Goal: Use online tool/utility: Use online tool/utility

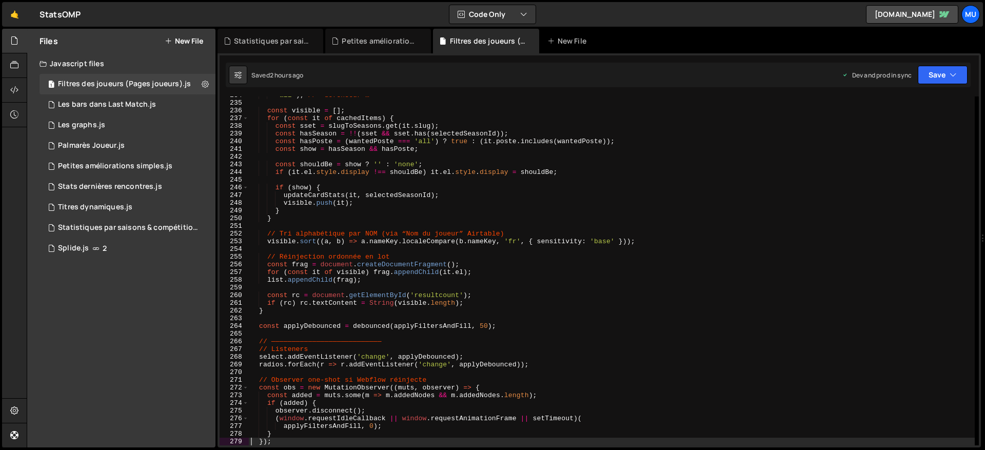
scroll to position [1798, 0]
click at [392, 234] on div "'all' ) ; // "defenseur"… const visible = [ ] ; for ( const it of cachedItems )…" at bounding box center [612, 273] width 726 height 364
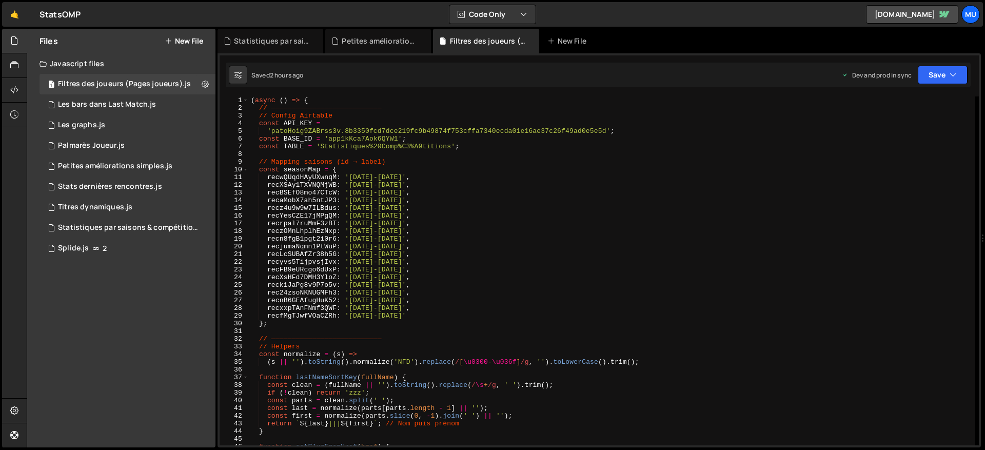
scroll to position [0, 0]
click at [423, 235] on div "( async ( ) => { // ——————————————————————————— // Config Airtable const API_KE…" at bounding box center [612, 278] width 726 height 364
type textarea "recn8fgB1pgt2i0r6: '[DATE]-[DATE]',"
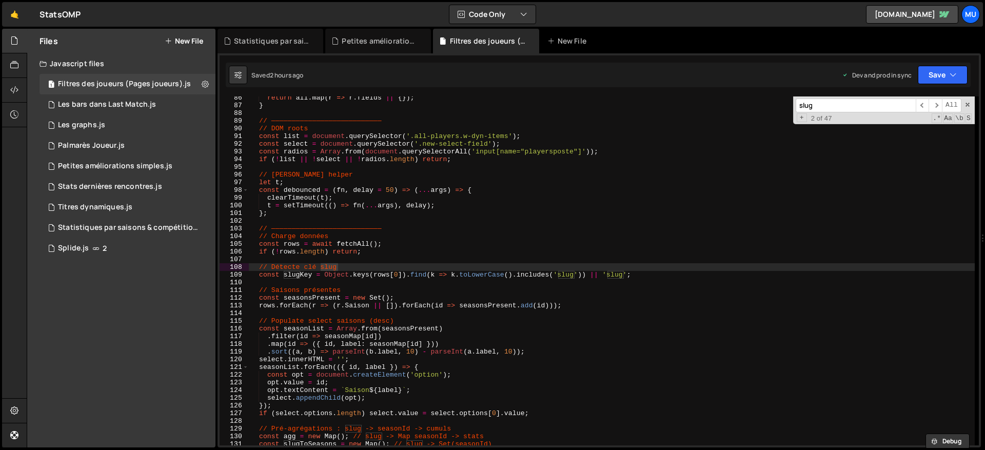
scroll to position [656, 0]
type input "slug"
click at [351, 280] on div "return all . map ( r => r . fields || { }) ; } // ——————————————————————————— /…" at bounding box center [612, 276] width 726 height 364
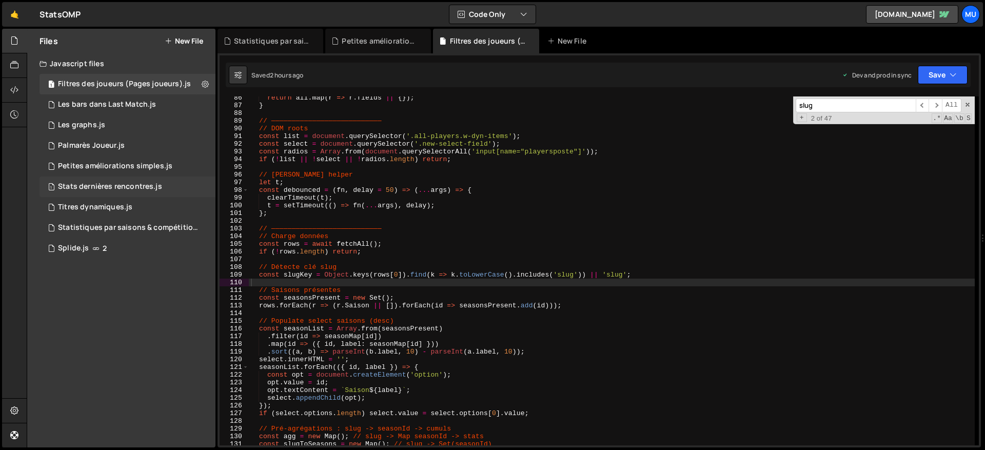
click at [104, 180] on div "1 Stats dernières rencontres.js 0" at bounding box center [127, 186] width 176 height 21
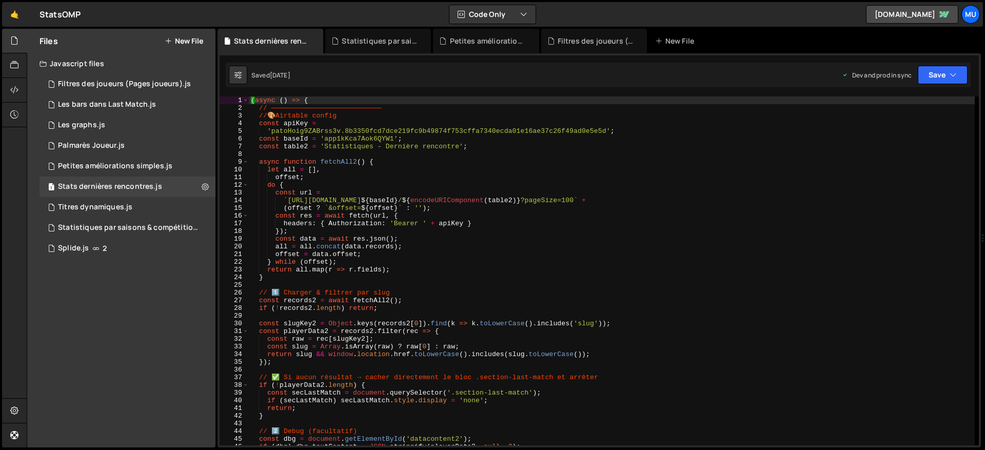
type textarea "`https://[DOMAIN_NAME]/v0/${baseId}/${encodeURIComponent(table2)}?pageSize=100`…"
click at [490, 198] on div "( async ( ) => { // ——————————————————————————— // 🎨 Airtable config const apiK…" at bounding box center [612, 278] width 726 height 364
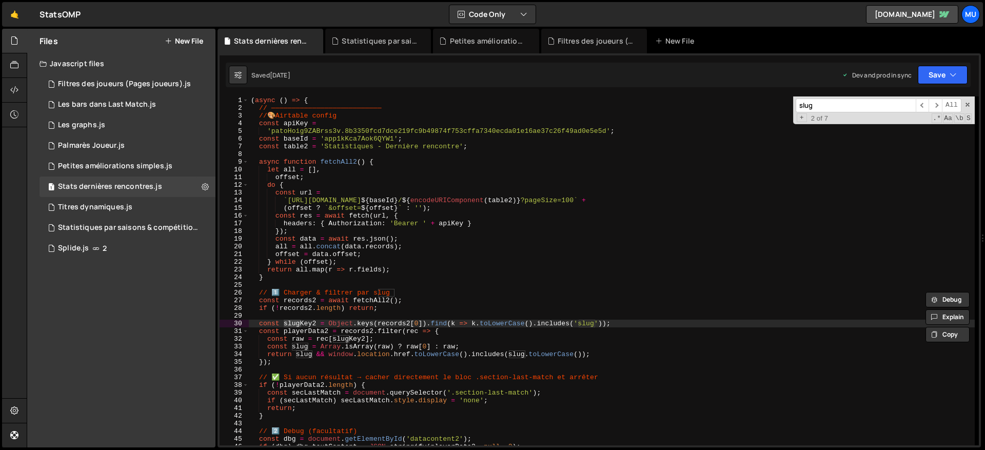
type input "slug"
type textarea "const slugKey2 = Object.keys(records2[0]).find(k => k.toLowerCase().includes('s…"
click at [276, 326] on div "( async ( ) => { // ——————————————————————————— // 🎨 Airtable config const apiK…" at bounding box center [612, 278] width 726 height 364
click at [267, 318] on div "( async ( ) => { // ——————————————————————————— // 🎨 Airtable config const apiK…" at bounding box center [612, 278] width 726 height 364
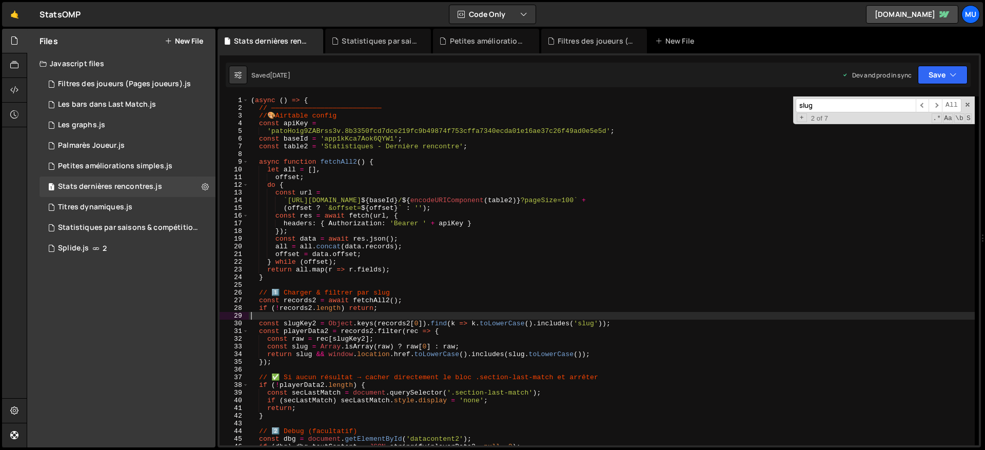
click at [346, 356] on div "( async ( ) => { // ——————————————————————————— // 🎨 Airtable config const apiK…" at bounding box center [612, 278] width 726 height 364
type textarea "})();"
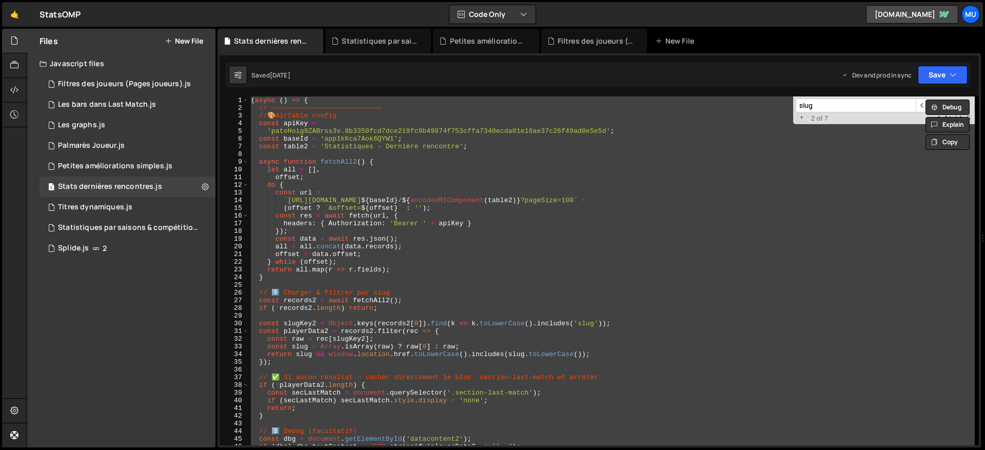
click at [124, 292] on div "Files New File Javascript files 1 Filtres des joueurs (Pages joueurs).js 0 1 Le…" at bounding box center [121, 238] width 188 height 418
click at [196, 37] on button "New File" at bounding box center [184, 41] width 38 height 8
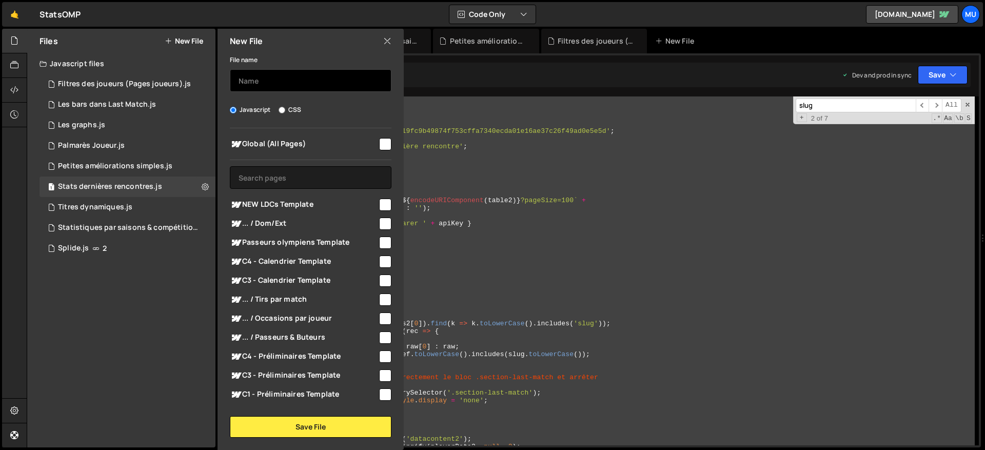
click at [293, 89] on input "text" at bounding box center [311, 80] width 162 height 23
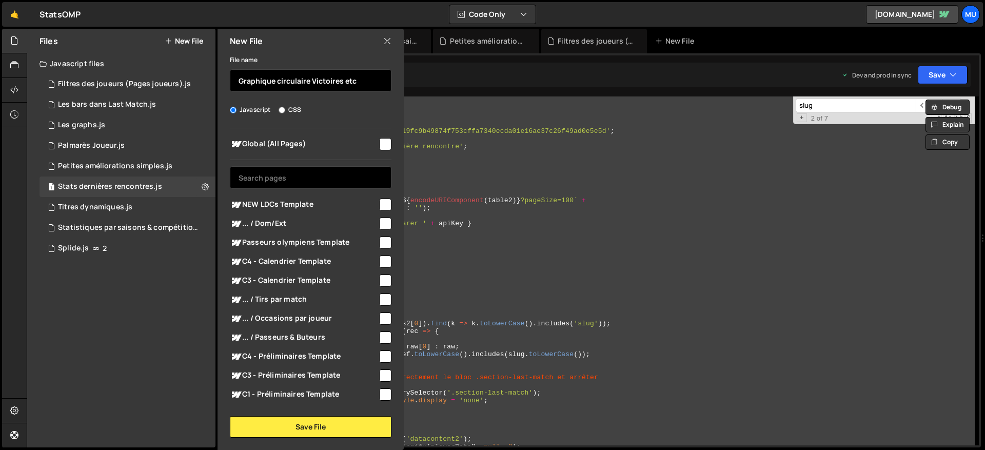
type input "Graphique circulaire Victoires etc"
click at [290, 182] on input "text" at bounding box center [311, 177] width 162 height 23
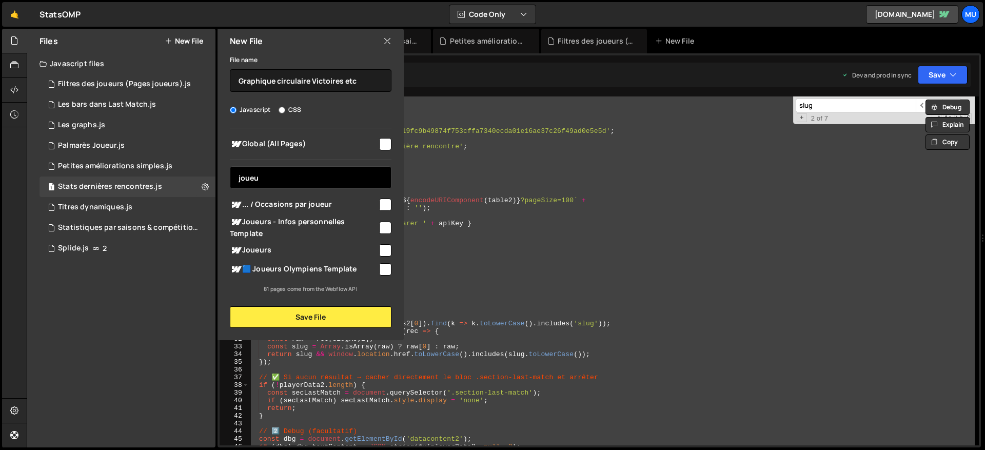
type input "joueu"
click at [306, 267] on span "🟦 Joueurs Olympiens Template" at bounding box center [304, 269] width 148 height 12
checkbox input "true"
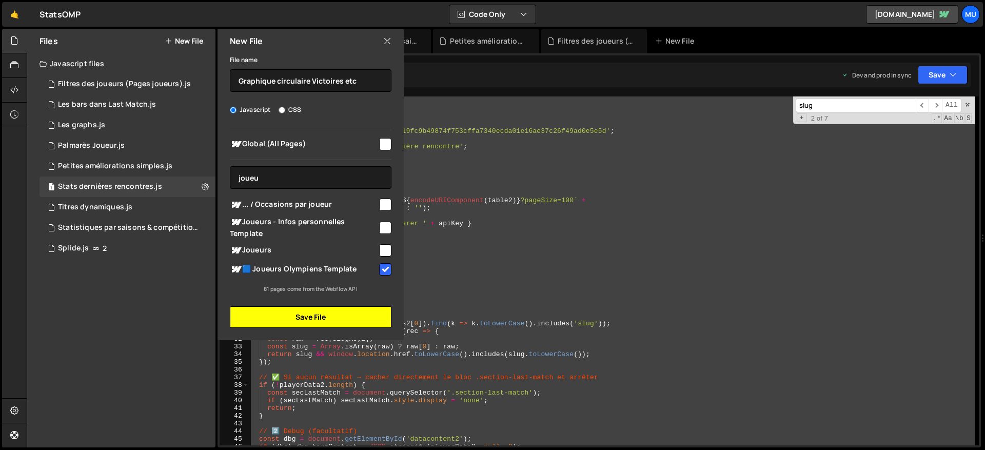
click at [315, 315] on button "Save File" at bounding box center [311, 317] width 162 height 22
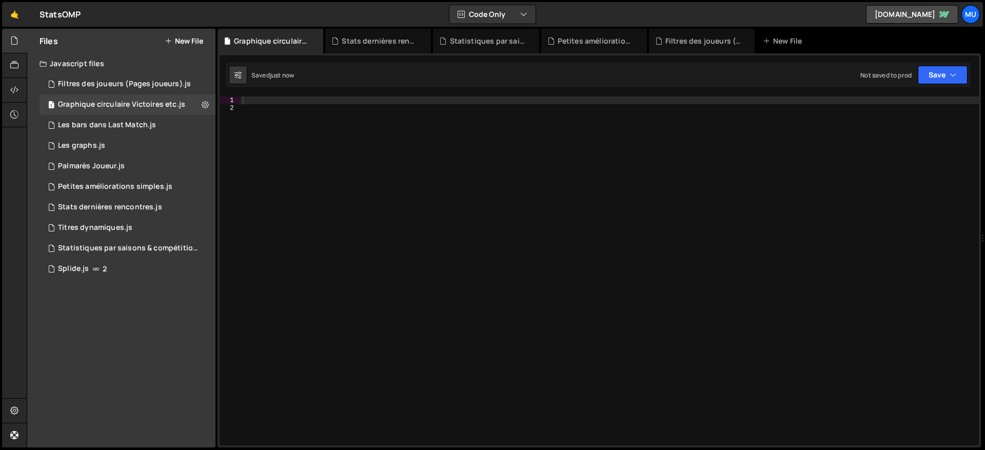
click at [476, 156] on div at bounding box center [610, 278] width 738 height 364
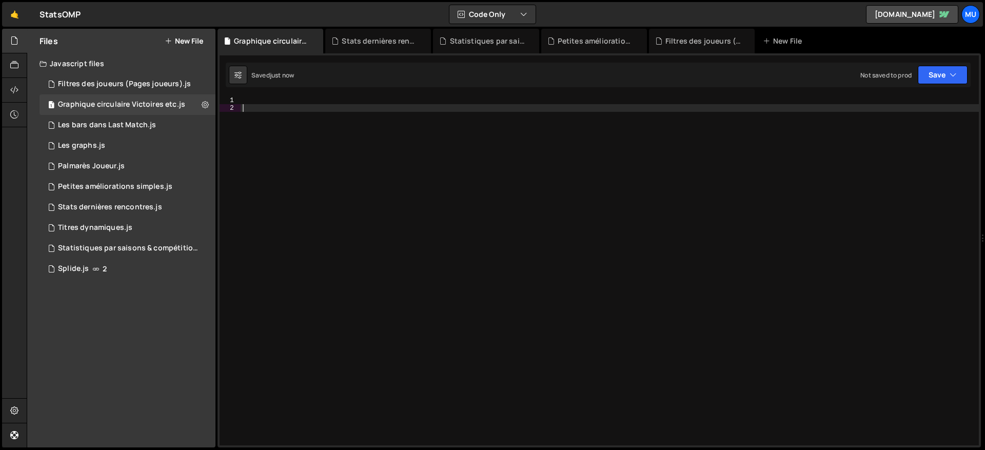
paste textarea "})();"
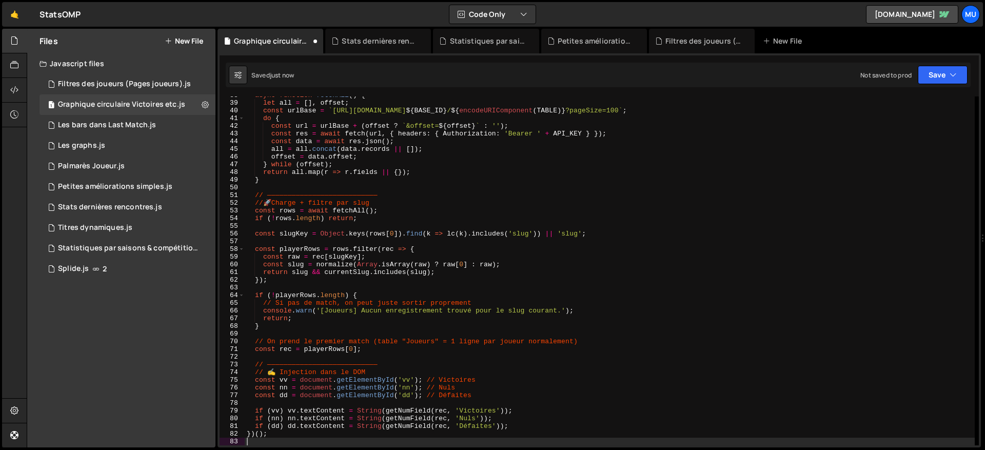
type textarea "})();"
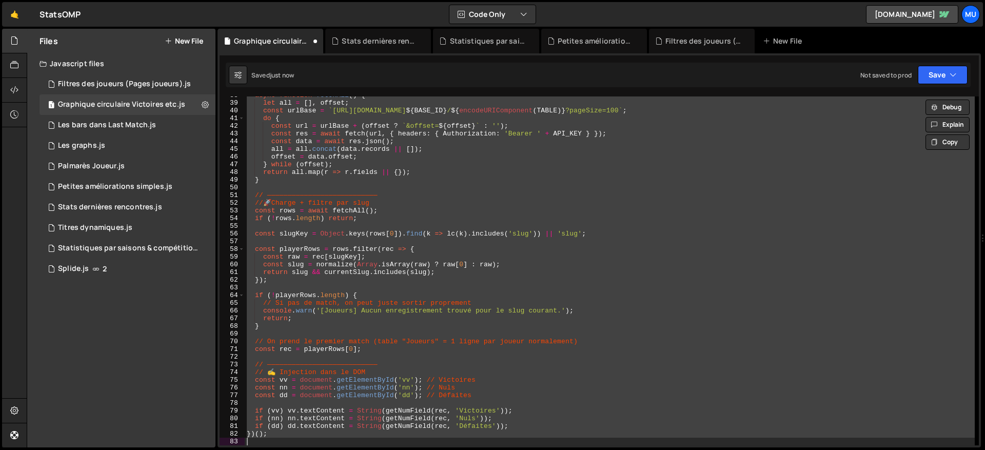
paste textarea
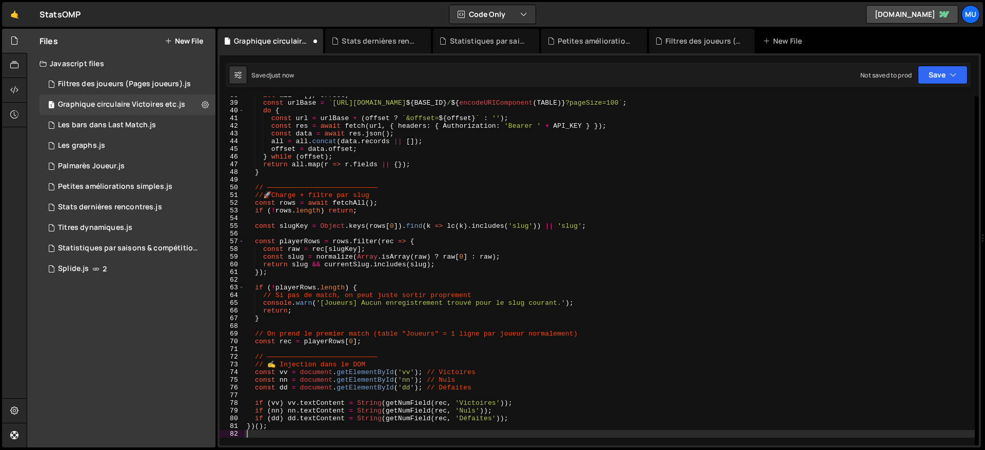
type textarea "if (nn) nn.textContent = String(getNumField(rec, 'Nuls'));"
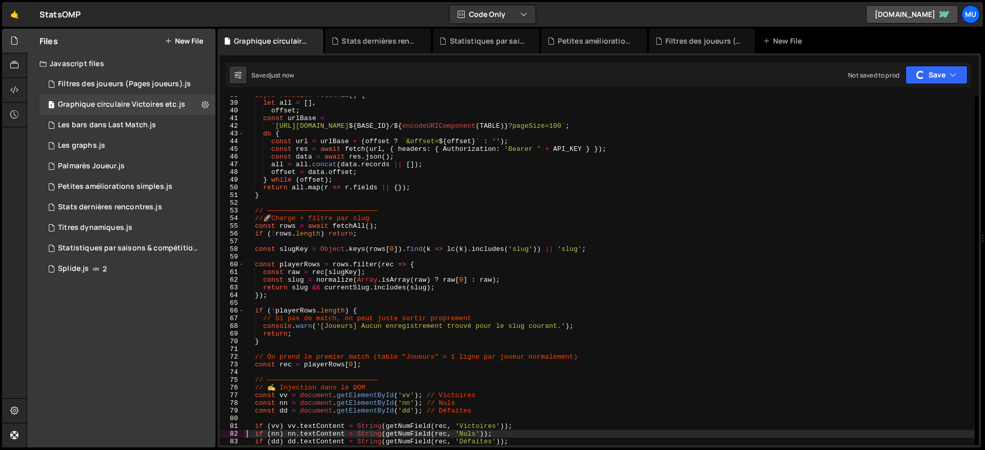
scroll to position [0, 0]
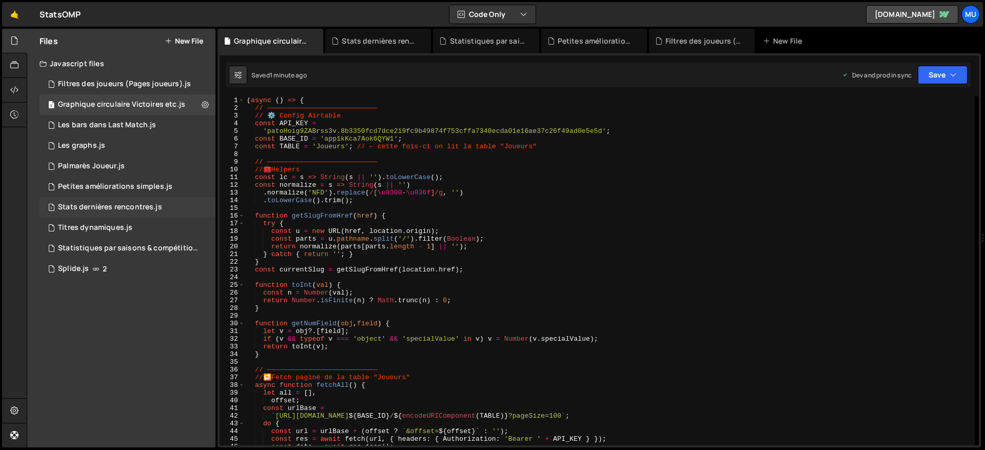
click at [99, 208] on div "Stats dernières rencontres.js" at bounding box center [110, 207] width 104 height 9
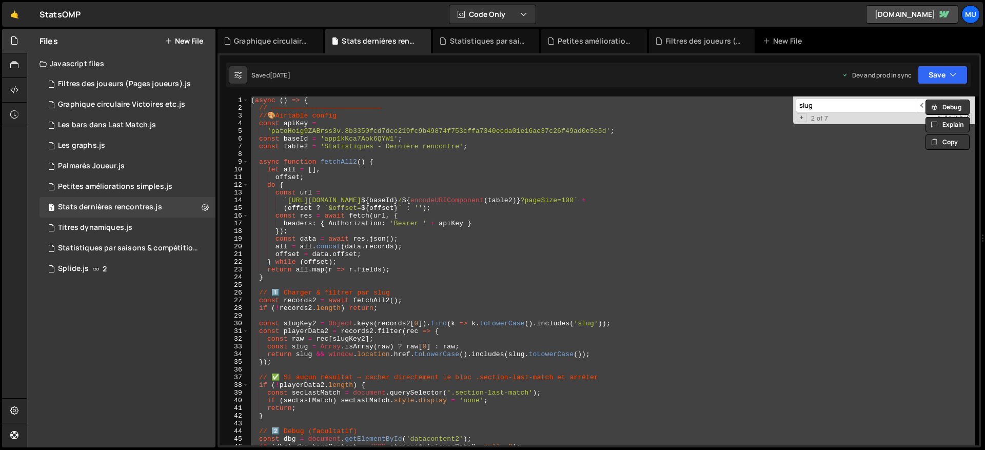
click at [422, 133] on div "( async ( ) => { // ——————————————————————————— // 🎨 Airtable config const apiK…" at bounding box center [612, 270] width 726 height 349
type textarea "'patoHoig9ZABrss3v.8b3350fcd7dce219fc9b49874f753cffa7340ecda01e16ae37c26f49ad0e…"
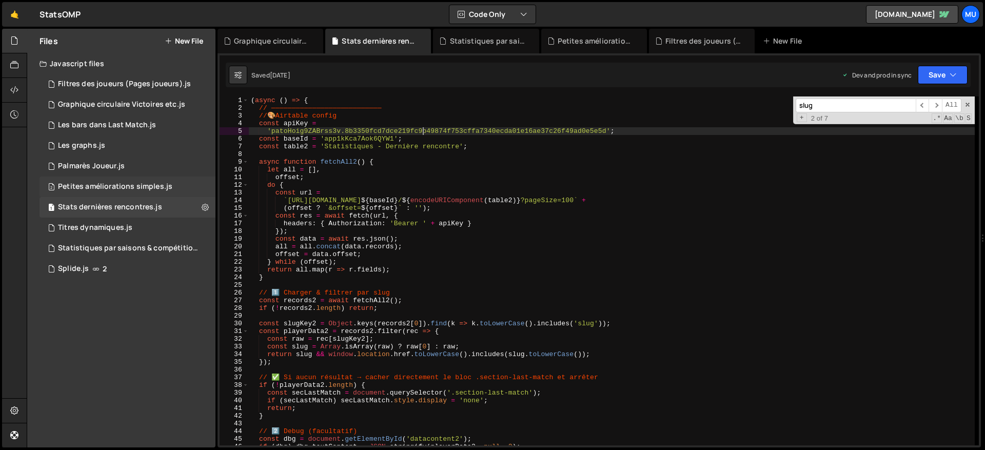
click at [97, 178] on div "2 Petites améliorations simples.js 0" at bounding box center [127, 186] width 176 height 21
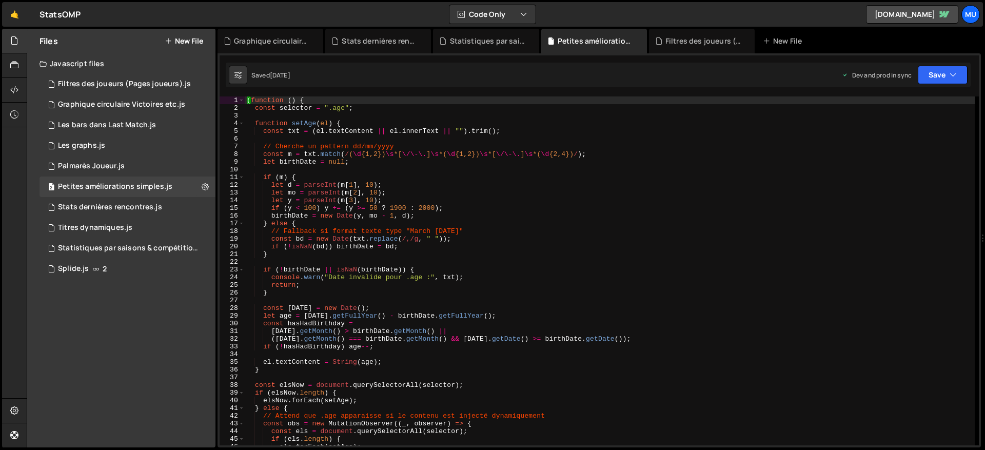
scroll to position [230, 0]
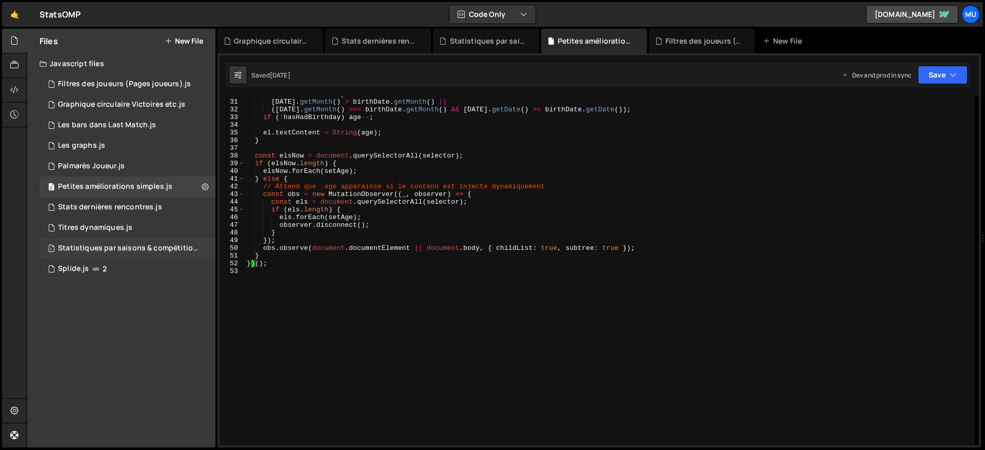
click at [125, 248] on div "Statistiques par saisons & compétitions.js" at bounding box center [129, 248] width 142 height 9
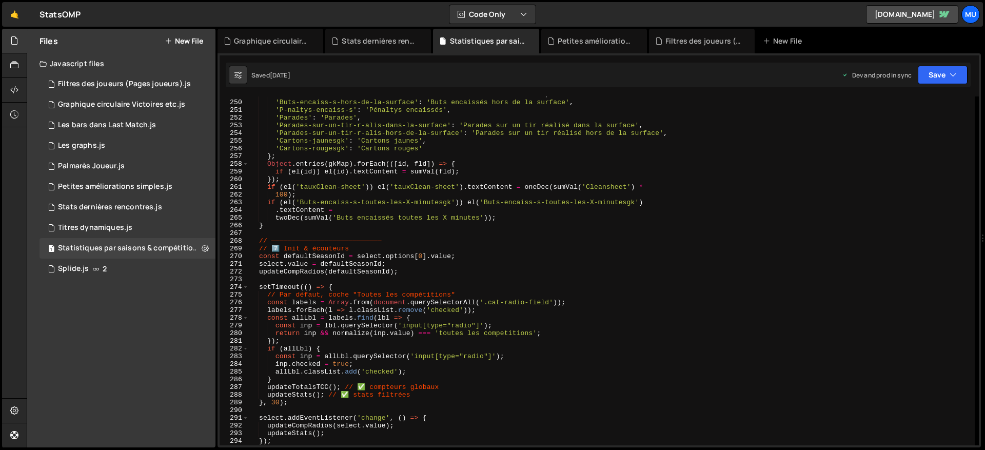
scroll to position [2008, 0]
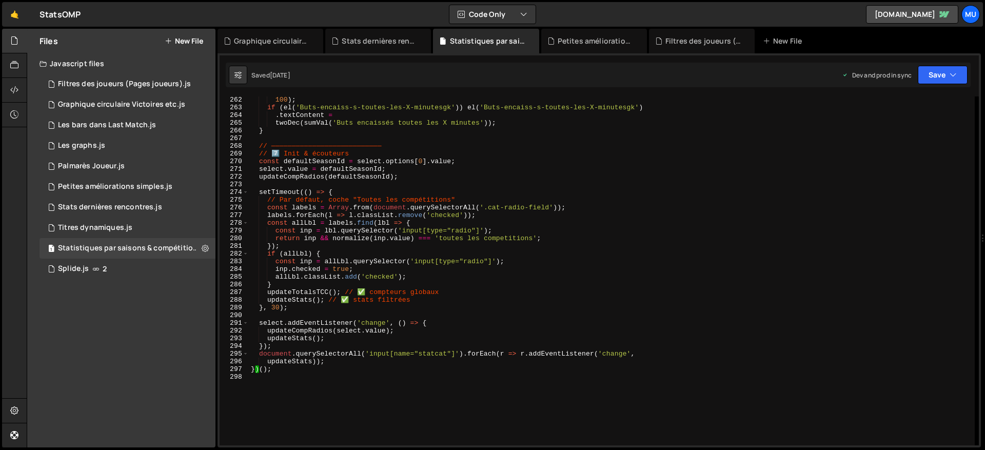
click at [384, 169] on div "100 ) ; if ( el ( 'Buts-encaiss-s-toutes-les-X-minutesgk' )) el ( 'Buts-encaiss…" at bounding box center [612, 278] width 726 height 364
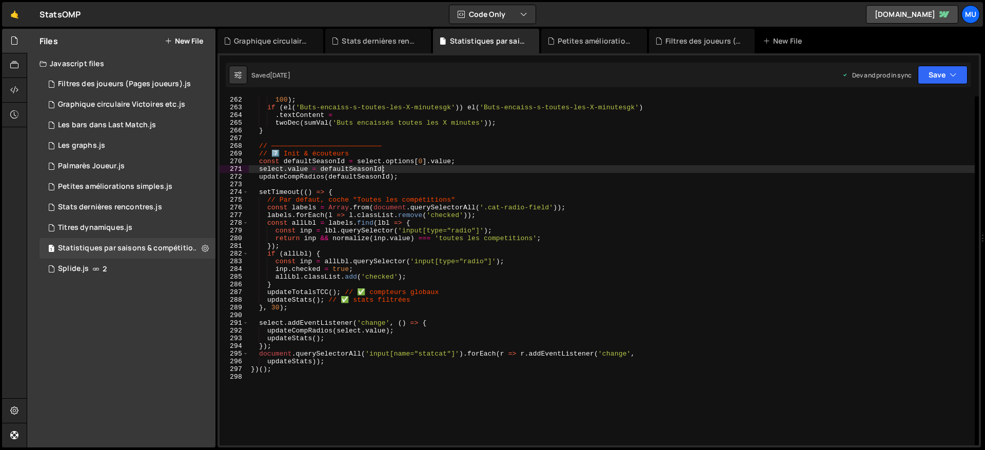
type textarea "})();"
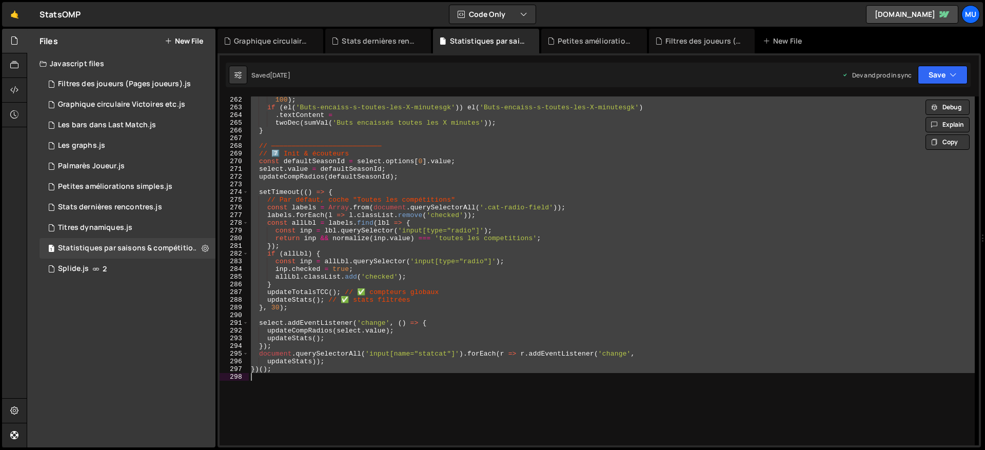
paste textarea
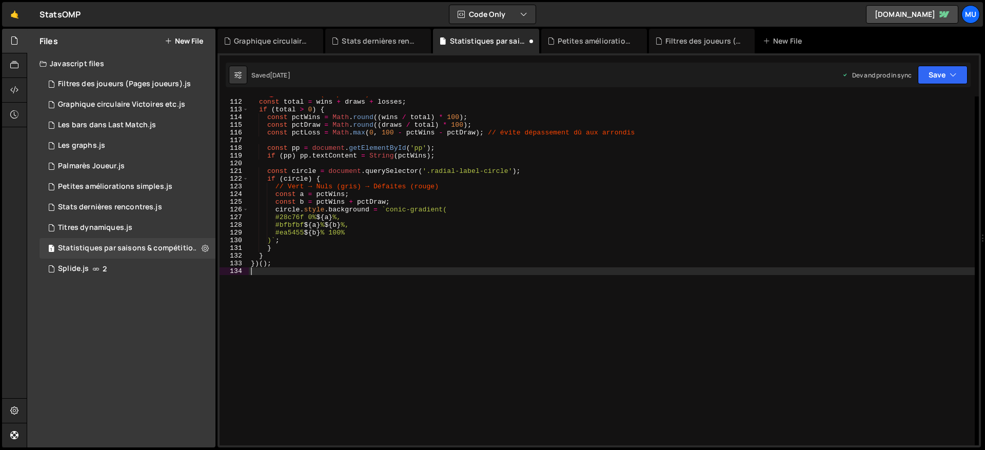
scroll to position [2115, 0]
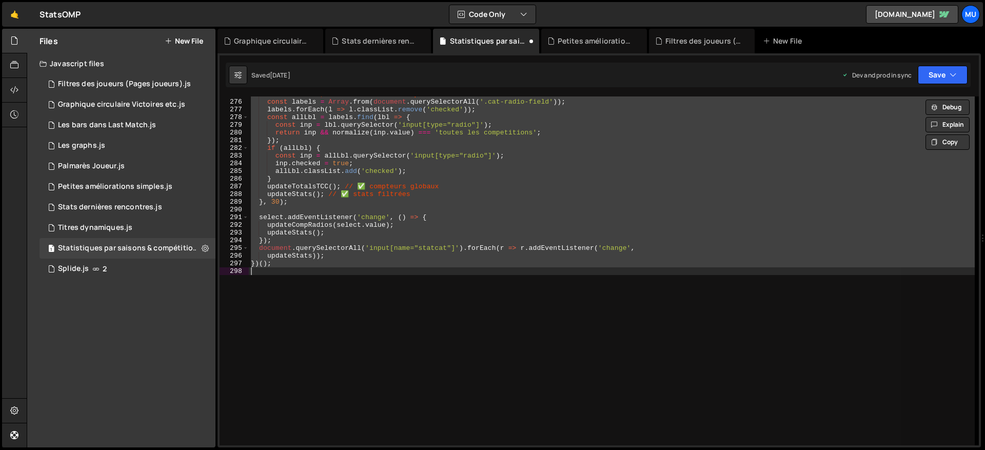
click at [415, 126] on div "// Par défaut, coche "Toutes les compétitions" const labels = Array . from ( do…" at bounding box center [612, 270] width 726 height 349
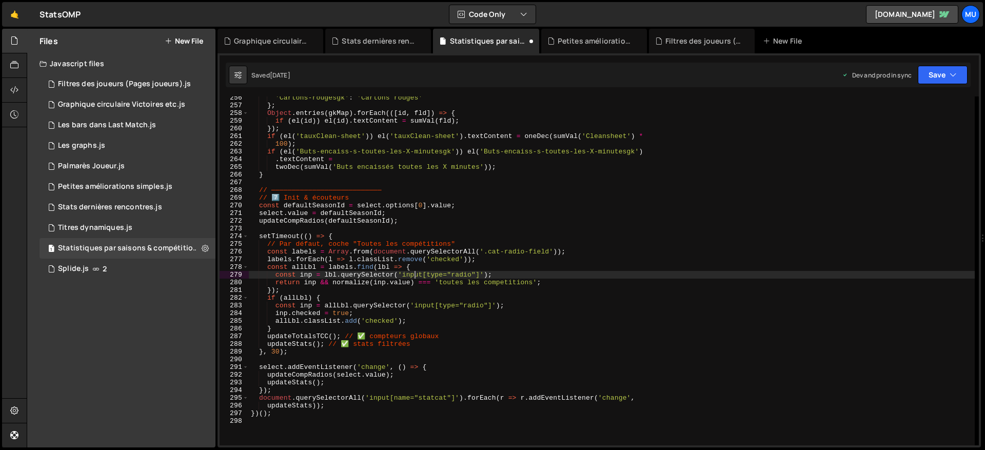
scroll to position [1964, 0]
click at [467, 161] on div "'Cartons-rougesgk' : 'Cartons rouges' } ; Object . entries ( gkMap ) . forEach …" at bounding box center [612, 276] width 726 height 364
type textarea ".textContent ="
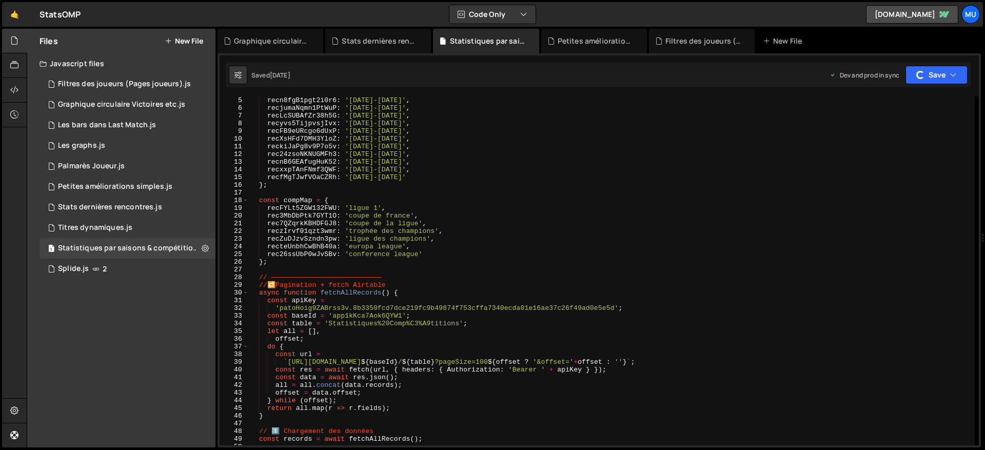
scroll to position [0, 0]
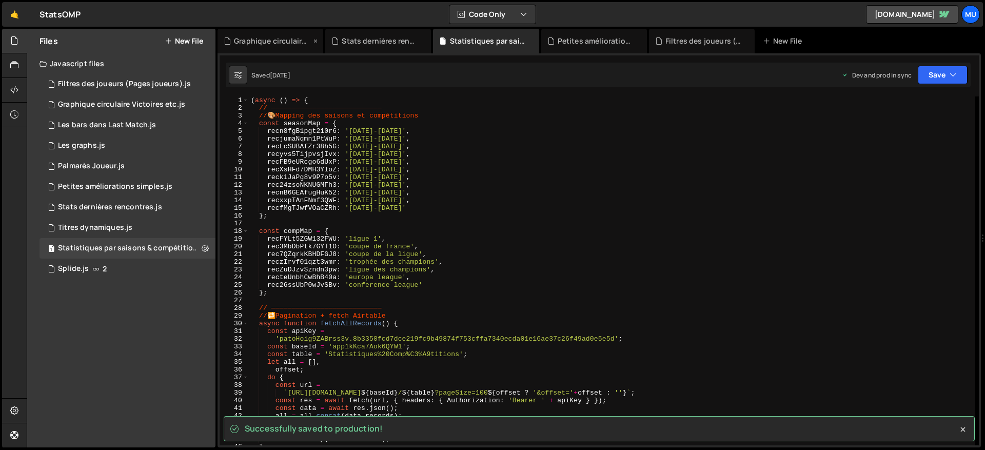
click at [270, 45] on div "Graphique circulaire Victoires etc.js" at bounding box center [272, 41] width 77 height 10
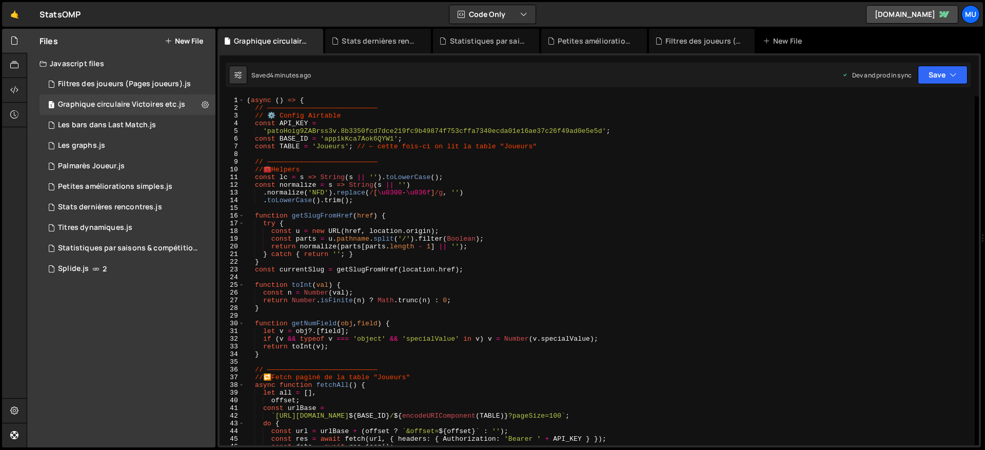
click at [390, 191] on div "( async ( ) => { // ——————————————————————————— // ⚙️ Config Airtable const API…" at bounding box center [610, 278] width 730 height 364
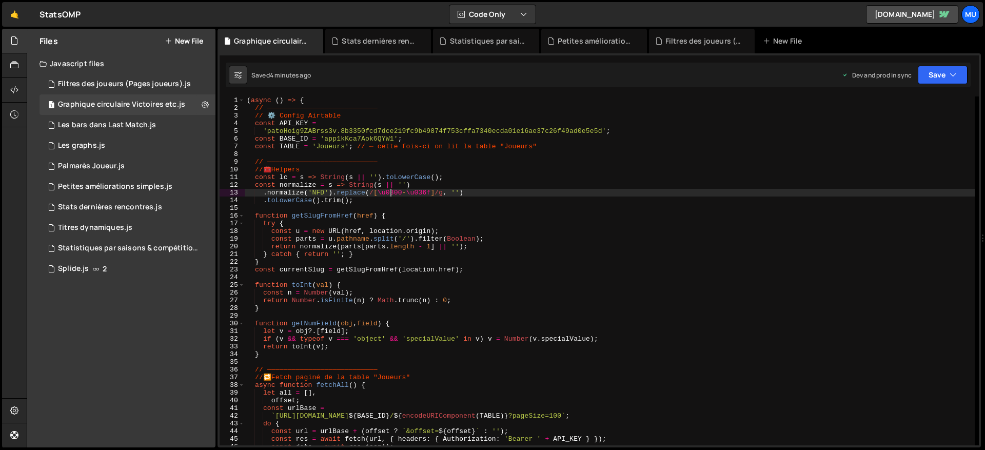
type textarea "})();"
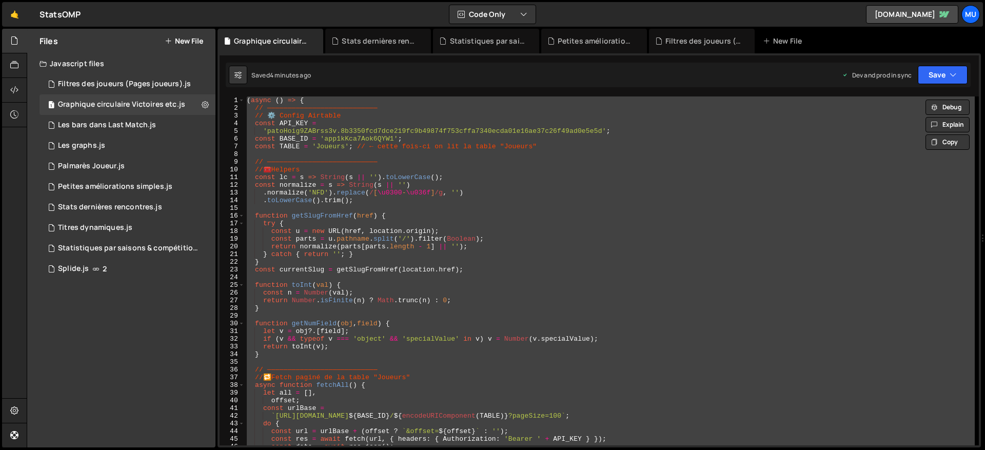
paste textarea
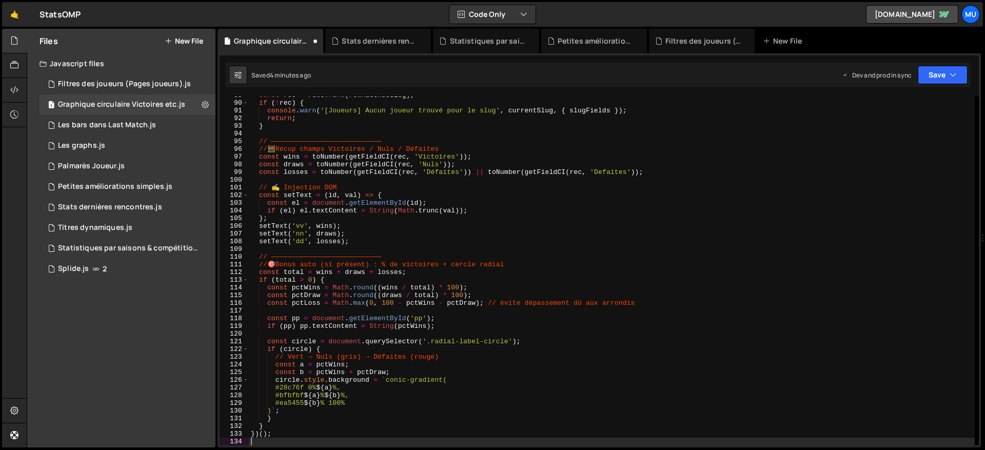
type textarea ")`;"
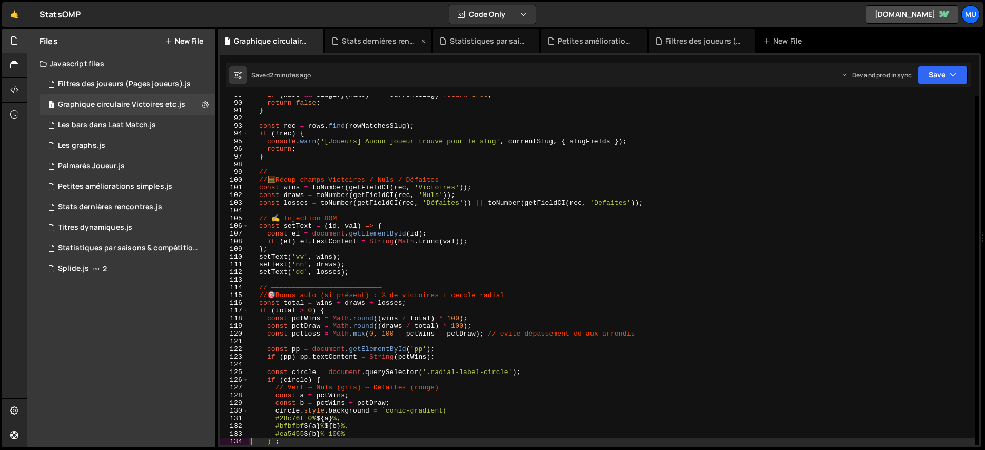
click at [358, 41] on div "Stats dernières rencontres.js" at bounding box center [380, 41] width 77 height 10
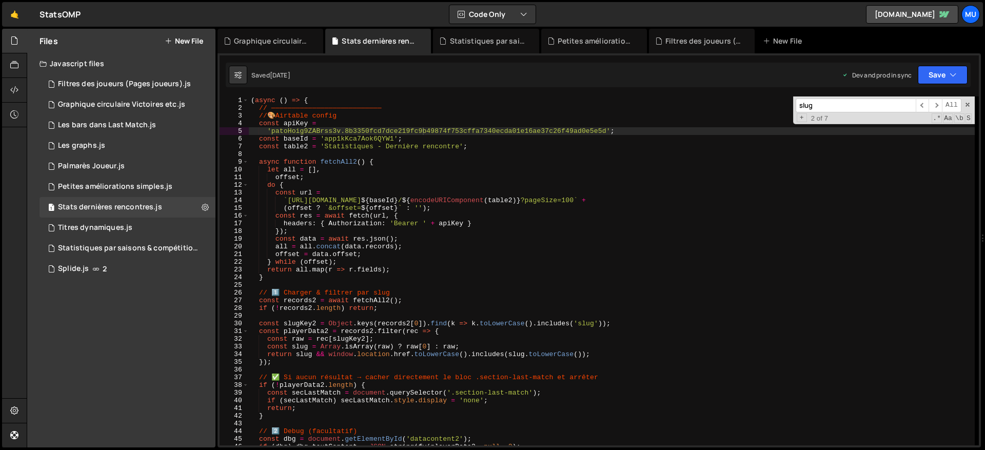
click at [862, 102] on input "slug" at bounding box center [855, 105] width 120 height 14
paste input "tirscadr"
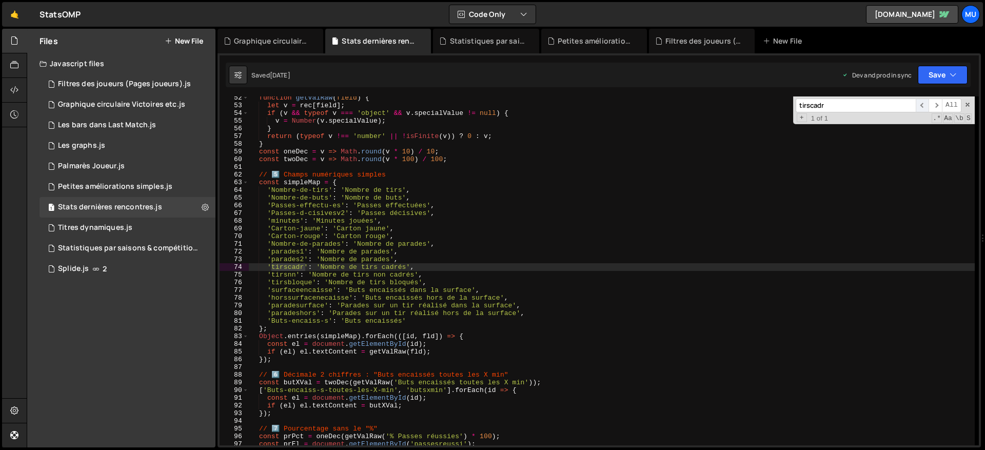
type input "tirscadr"
click at [918, 105] on span "​" at bounding box center [921, 105] width 13 height 14
click at [970, 105] on span at bounding box center [967, 104] width 7 height 7
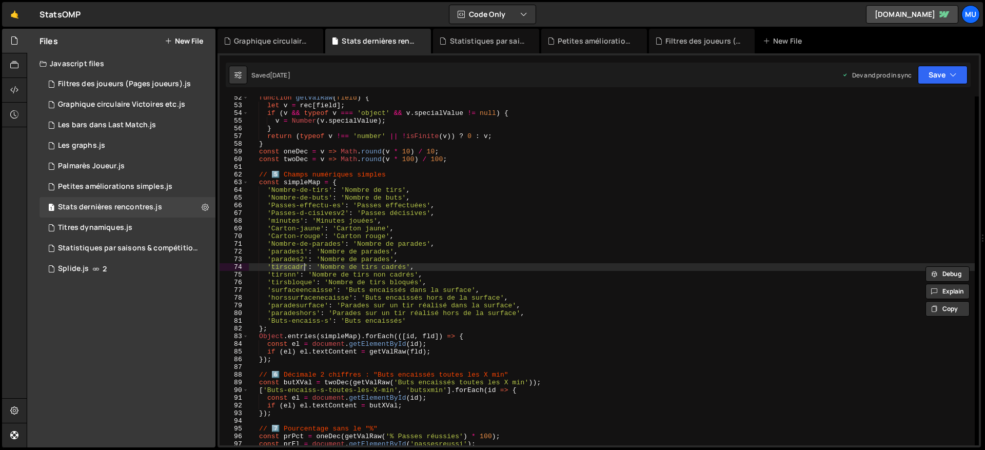
click at [671, 210] on div "function getValRaw ( field ) { let v = rec [ field ] ; if ( v && typeof v === '…" at bounding box center [612, 276] width 726 height 364
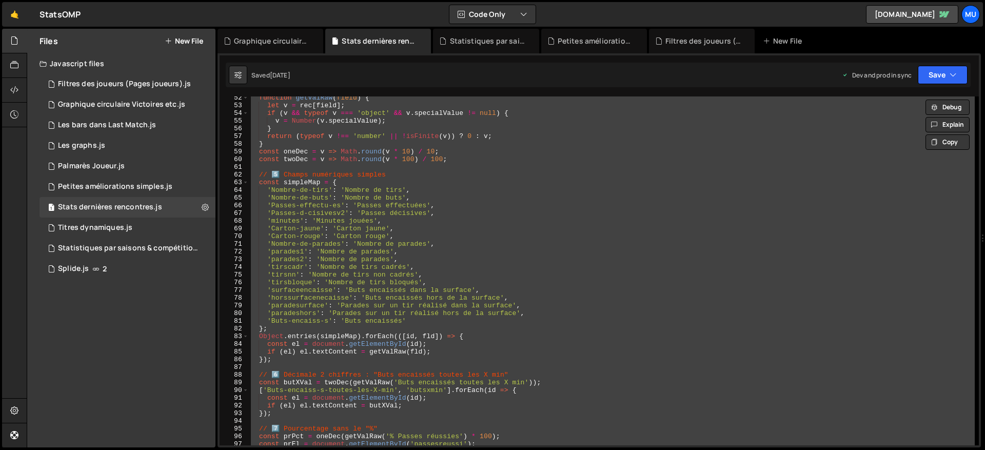
click at [716, 225] on div "function getValRaw ( field ) { let v = rec [ field ] ; if ( v && typeof v === '…" at bounding box center [612, 270] width 726 height 349
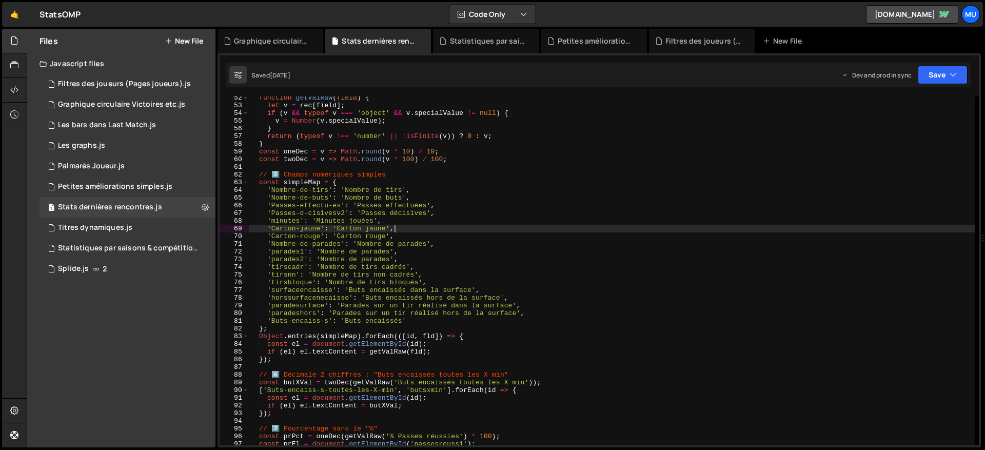
type textarea "})();"
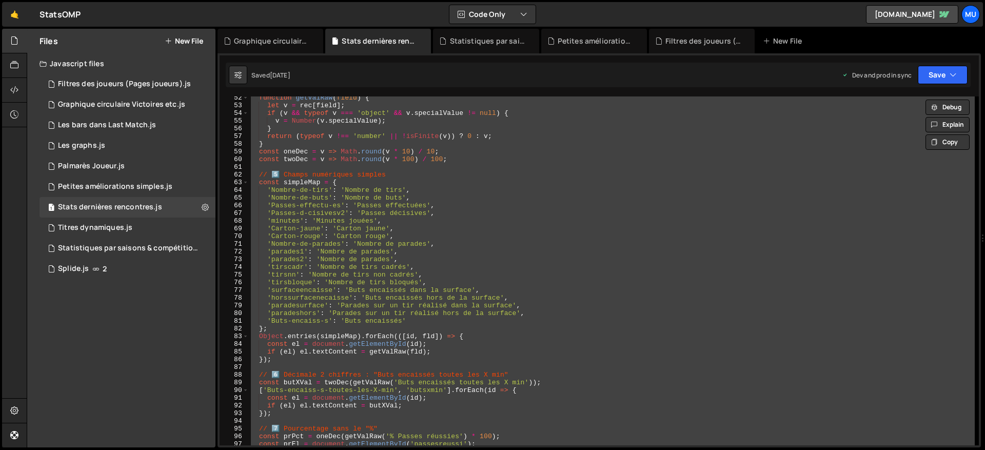
paste textarea
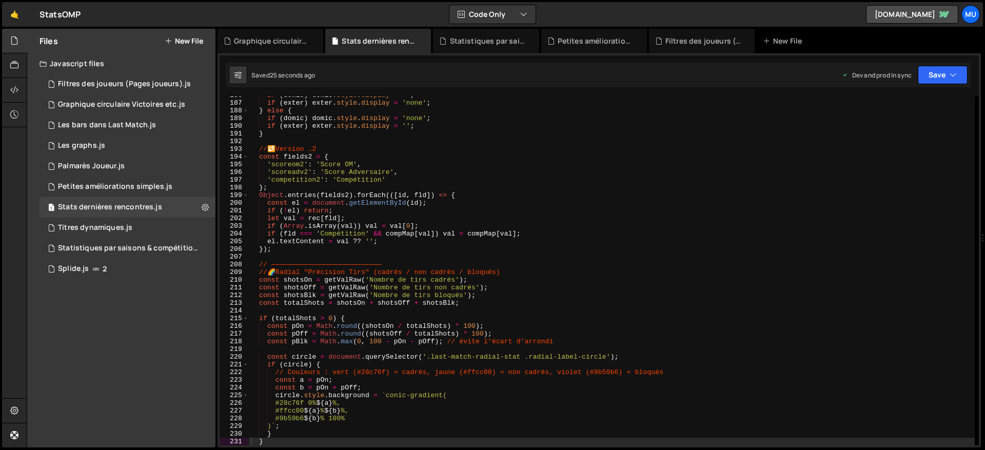
scroll to position [1443, 0]
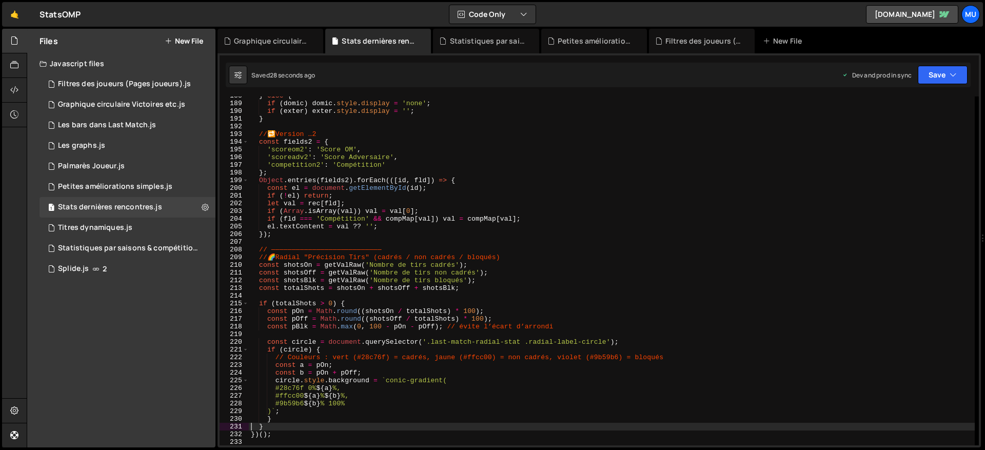
click at [304, 387] on div "} else { if ( domic ) domic . style . display = 'none' ; if ( exter ) exter . s…" at bounding box center [612, 274] width 726 height 364
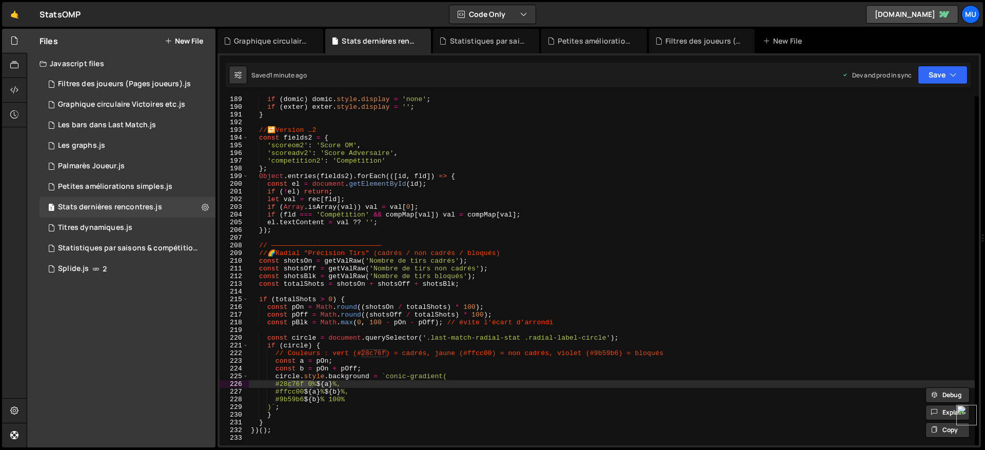
scroll to position [1609, 0]
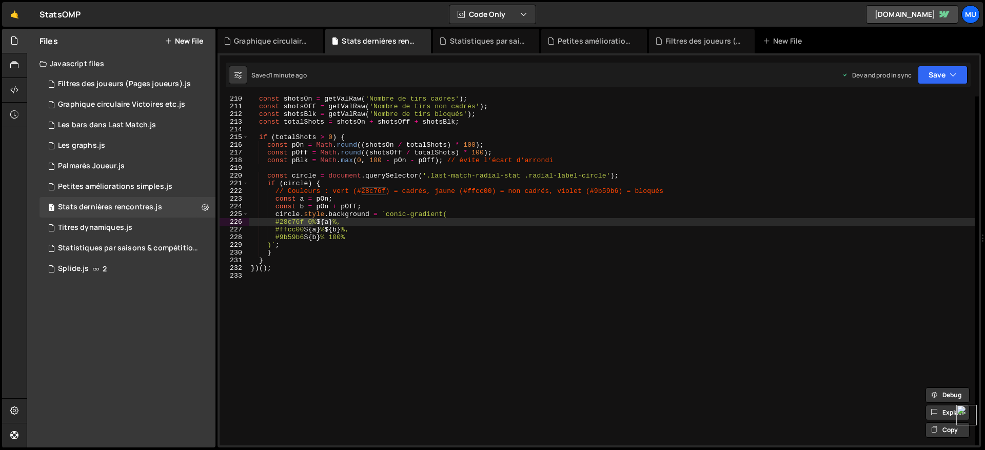
click at [291, 224] on div "const shotsOn = getValRaw ( 'Nombre de tirs cadrés' ) ; const shotsOff = getVal…" at bounding box center [612, 270] width 726 height 349
click at [291, 224] on div "const shotsOn = getValRaw ( 'Nombre de tirs cadrés' ) ; const shotsOff = getVal…" at bounding box center [612, 277] width 726 height 364
paste textarea "19c079"
type textarea "#28c76f 0% ${a}%,"
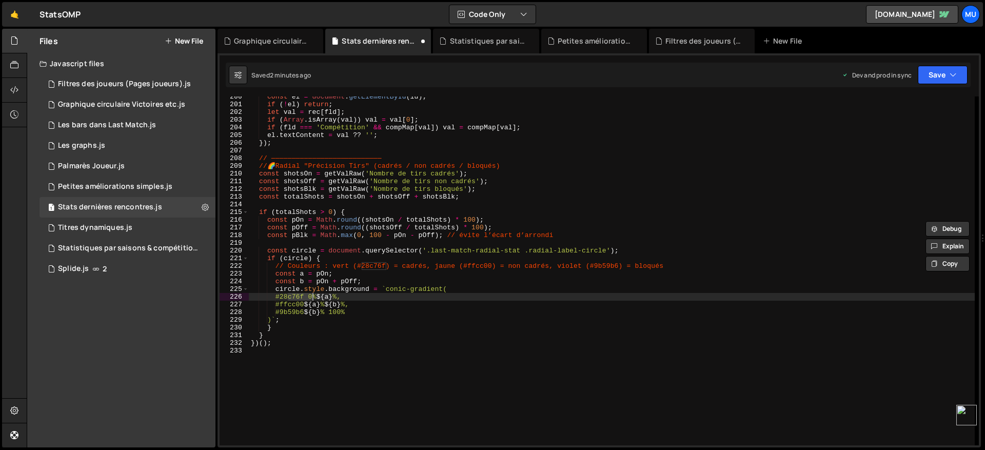
scroll to position [1500, 0]
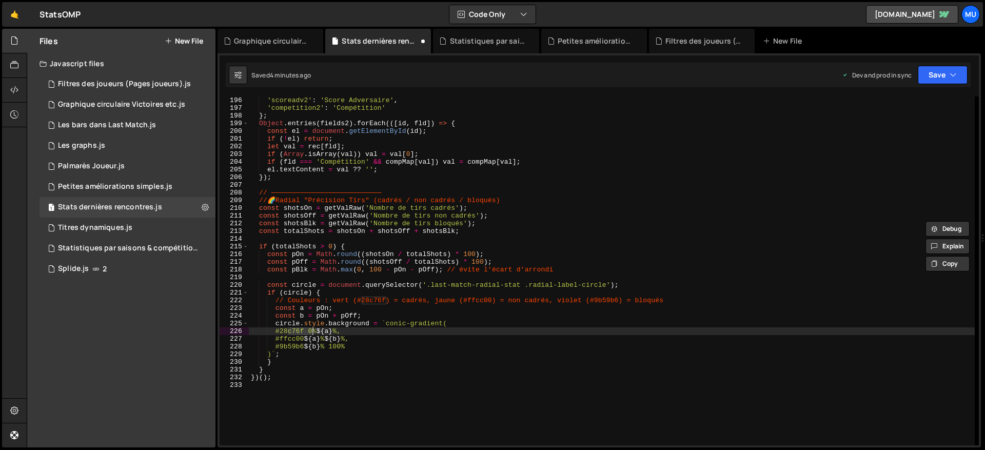
click at [599, 241] on div "'scoreom2' : 'Score OM' , 'scoreadv2' : 'Score Adversaire' , 'competition2' : '…" at bounding box center [612, 271] width 726 height 364
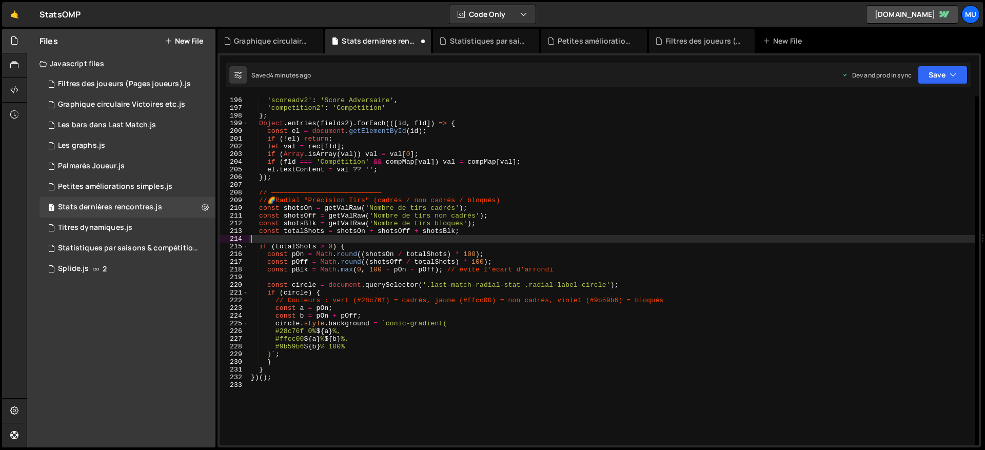
type textarea "})();"
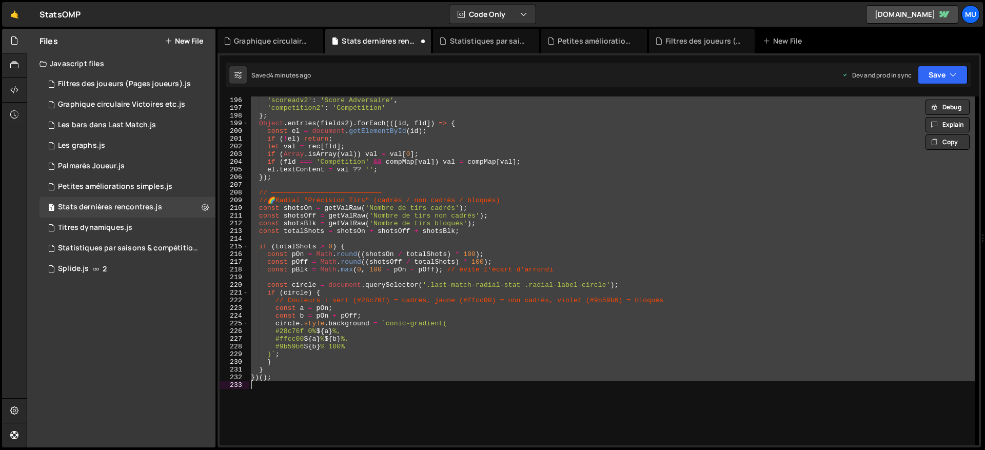
paste textarea
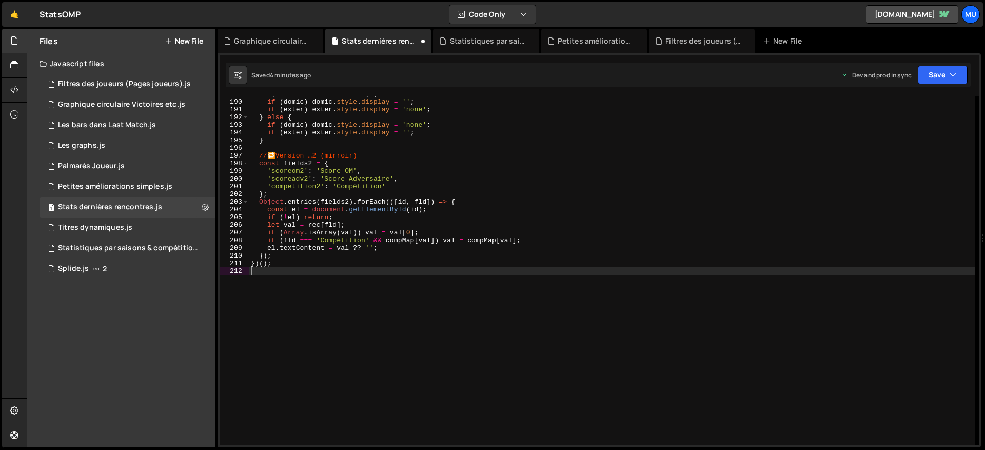
type textarea "})();"
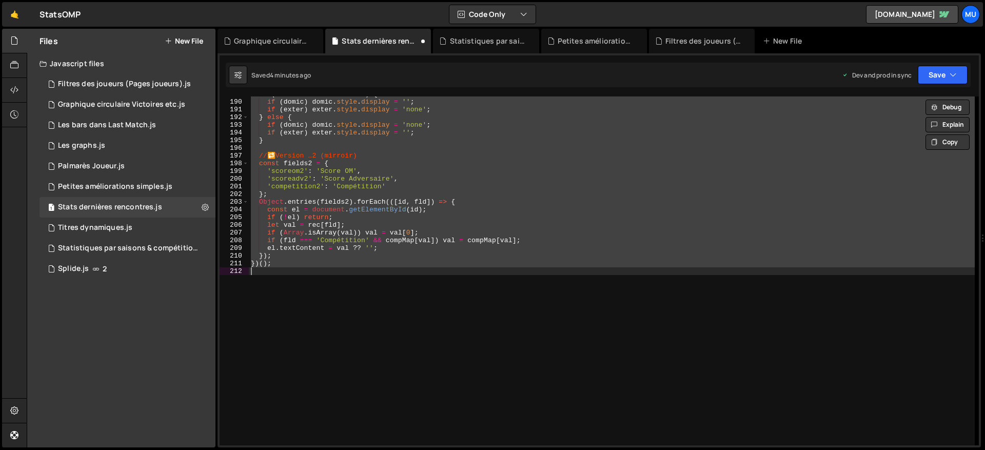
paste textarea
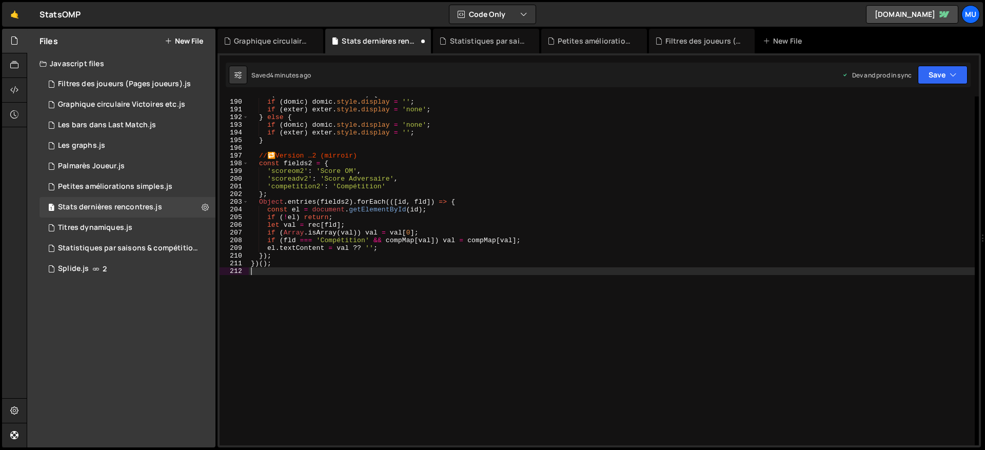
type textarea "};"
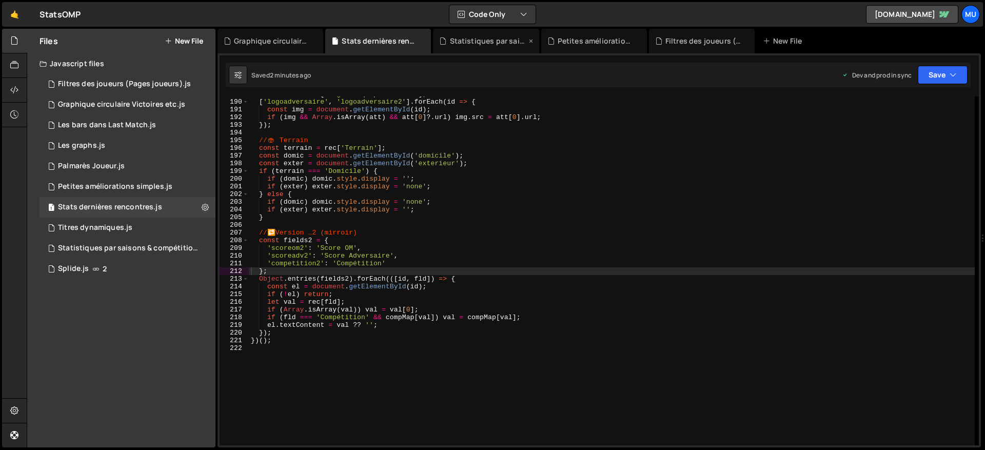
click at [468, 39] on div "Statistiques par saisons & compétitions.js" at bounding box center [488, 41] width 77 height 10
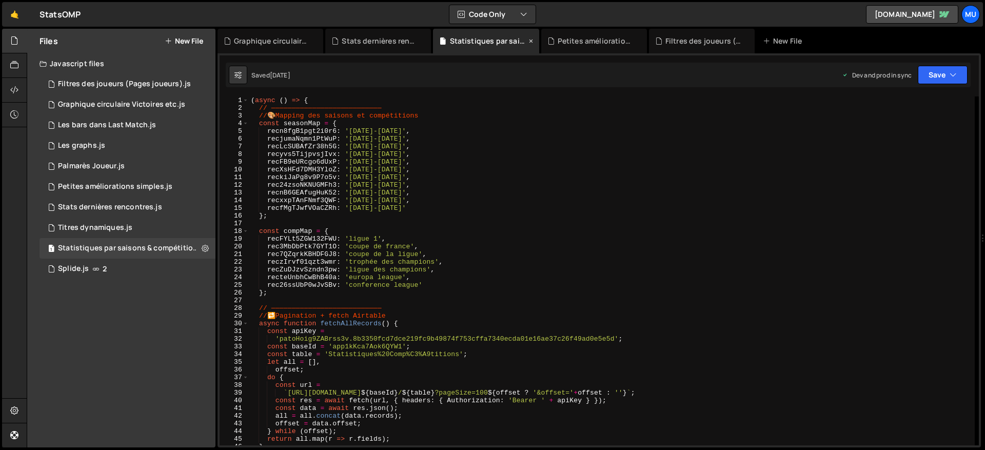
scroll to position [6582, 0]
click at [501, 194] on div "( async ( ) => { // ——————————————————————————— // 🎨 Mapping des saisons et com…" at bounding box center [612, 278] width 726 height 364
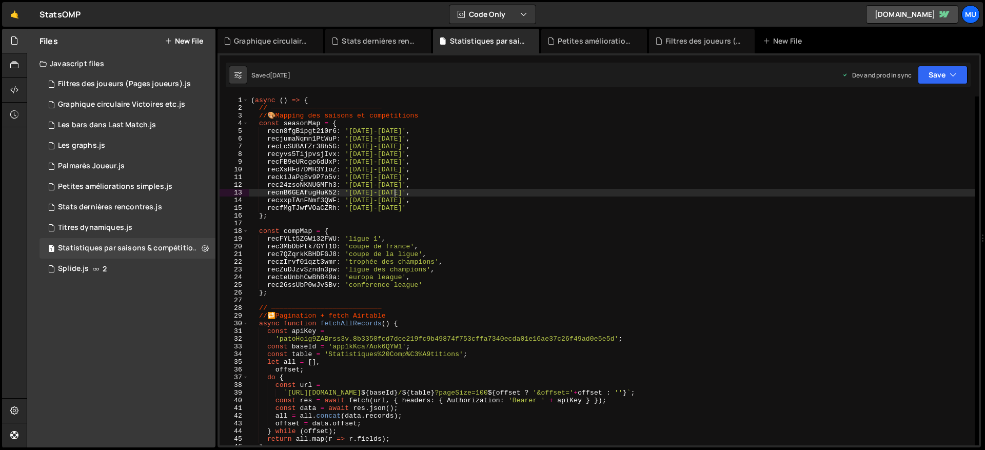
click at [525, 209] on div "( async ( ) => { // ——————————————————————————— // 🎨 Mapping des saisons et com…" at bounding box center [612, 278] width 726 height 364
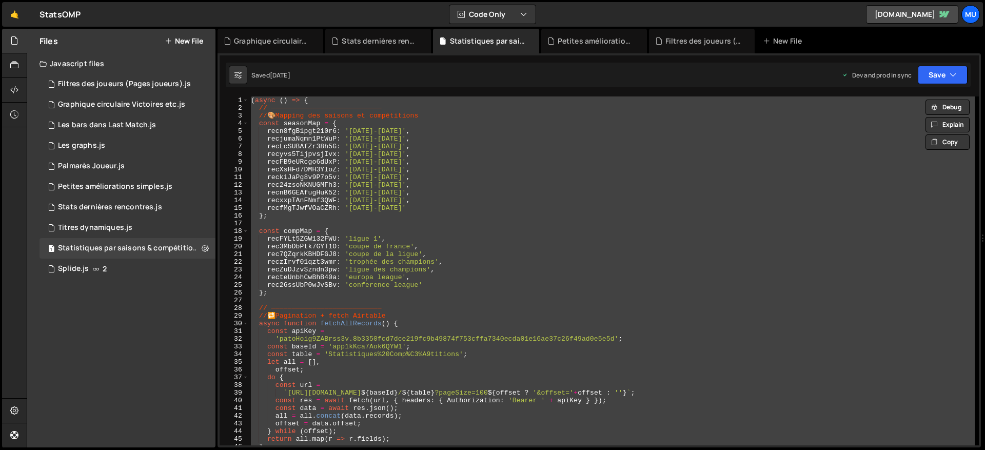
click at [368, 189] on div "( async ( ) => { // ——————————————————————————— // 🎨 Mapping des saisons et com…" at bounding box center [612, 270] width 726 height 349
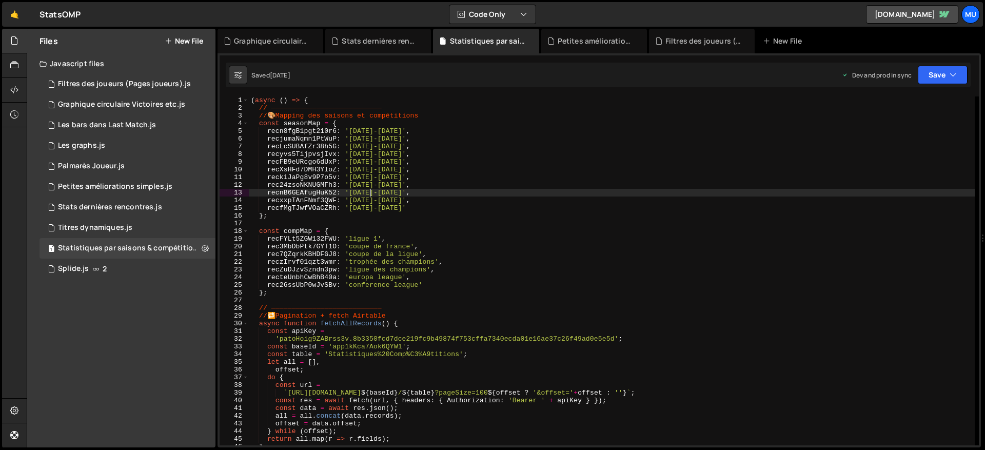
type textarea "})();"
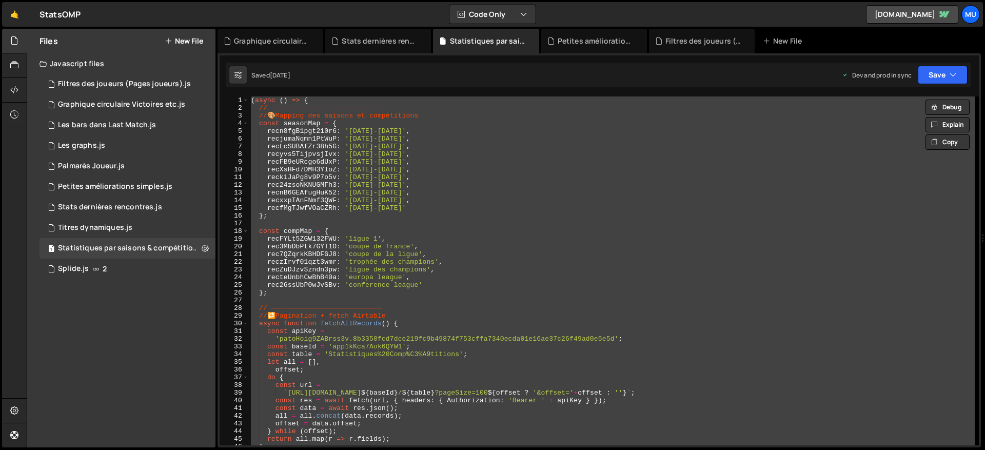
paste textarea
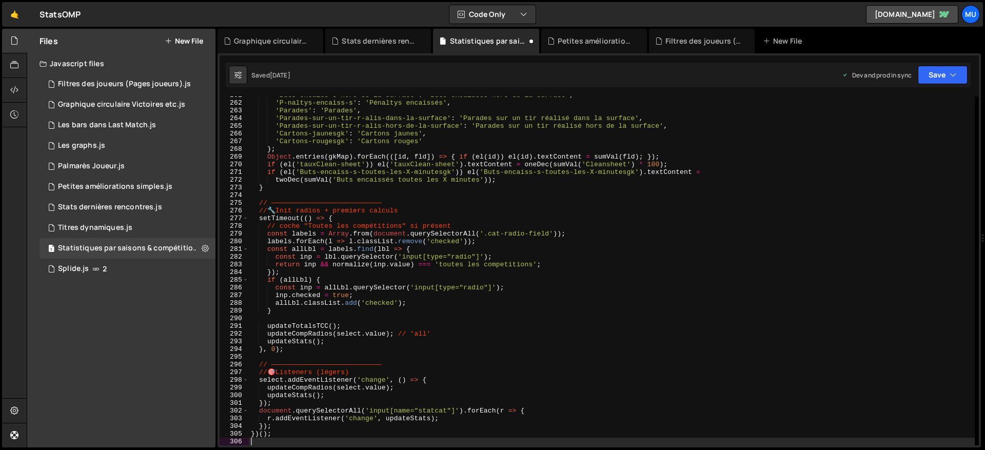
scroll to position [2005, 0]
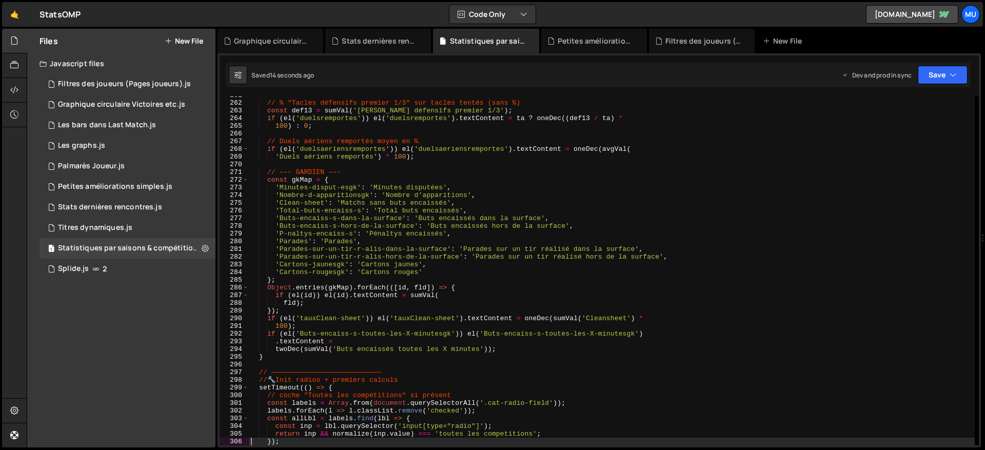
click at [436, 313] on div "// % "Tacles défensifs premier 1/3" sur tacles tentés (sans %) const def13 = su…" at bounding box center [612, 273] width 726 height 364
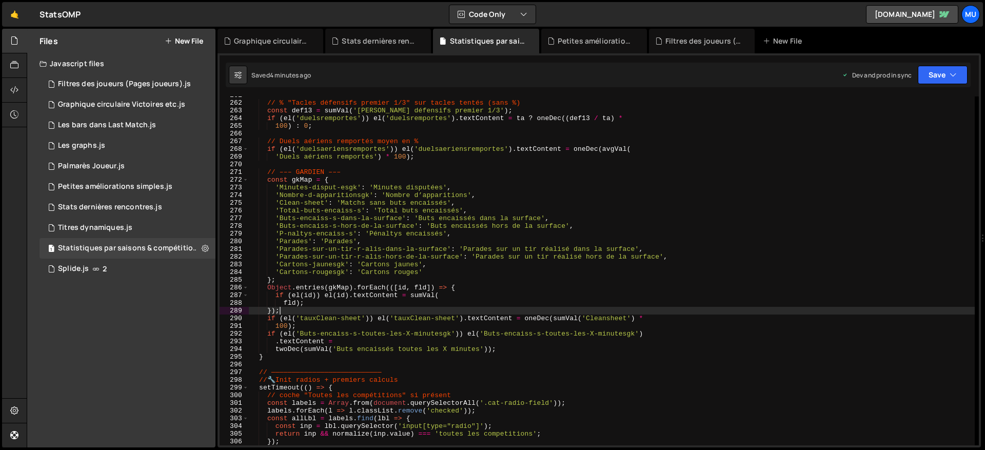
click at [481, 180] on div "// % "Tacles défensifs premier 1/3" sur tacles tentés (sans %) const def13 = su…" at bounding box center [612, 273] width 726 height 364
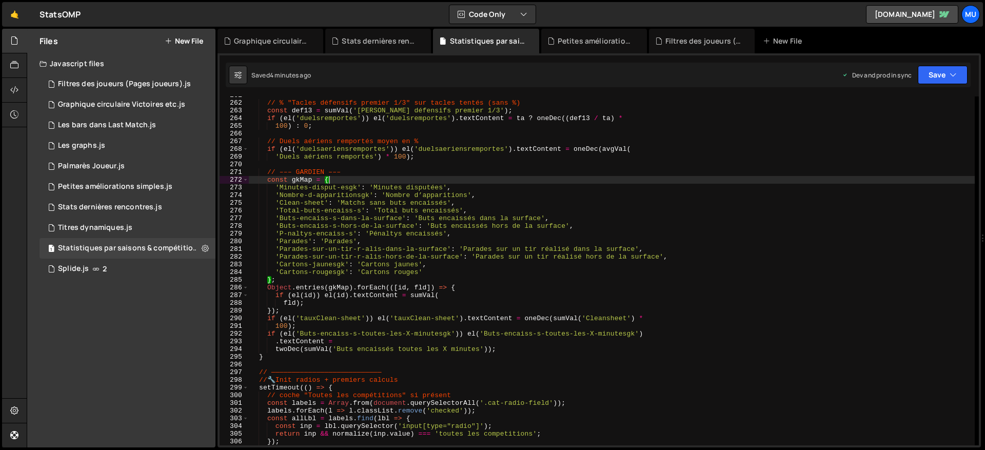
type textarea "})();"
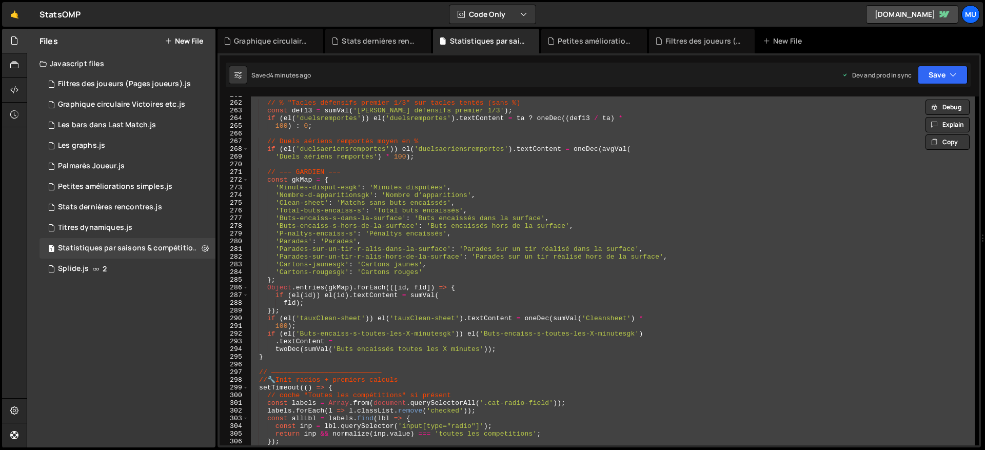
paste textarea
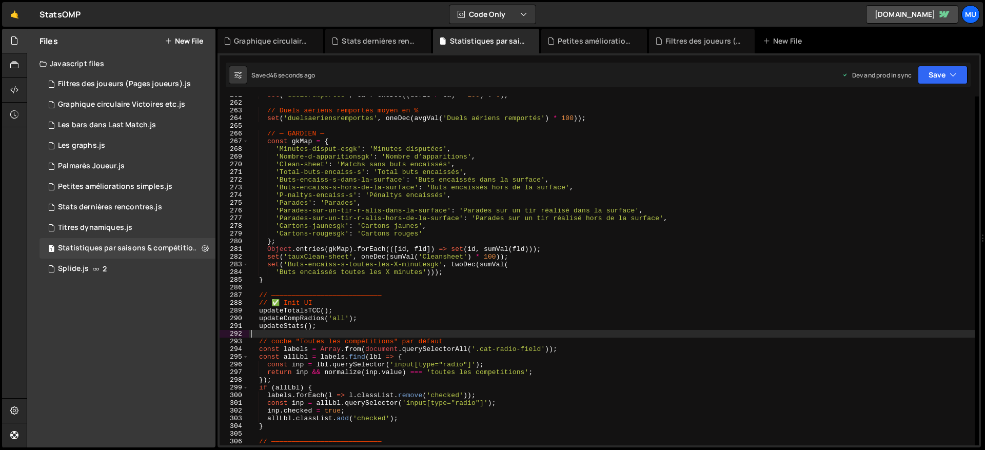
click at [552, 220] on div "set ( 'duelsremportes' , ta ? oneDec (( def13 / ta ) * 100 ) : 0 ) ; // Duels a…" at bounding box center [612, 273] width 726 height 364
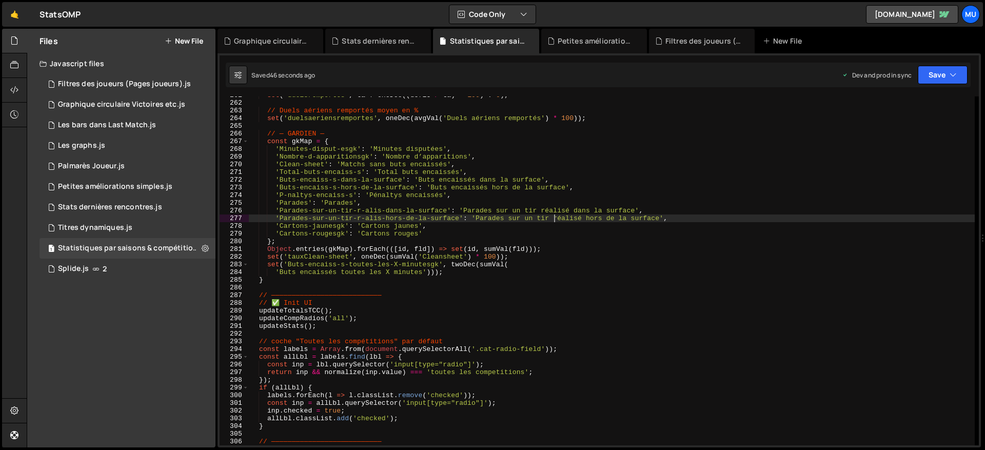
type textarea "})();"
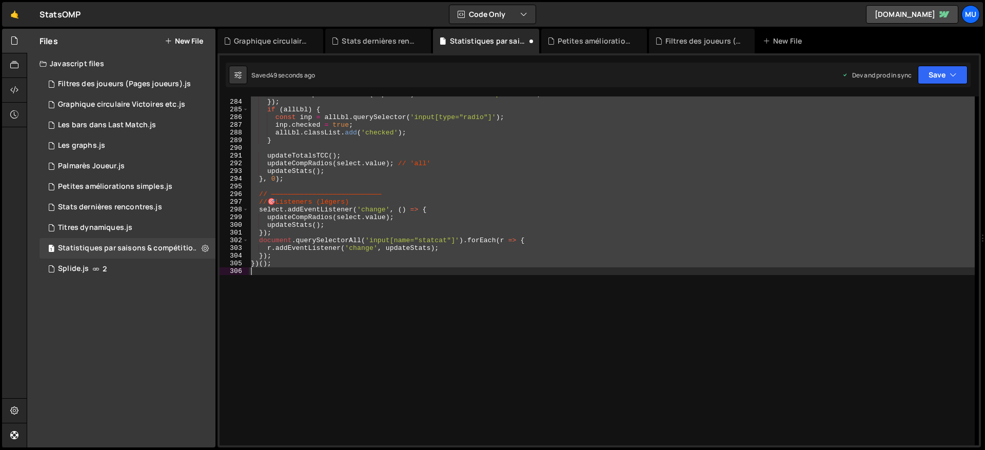
scroll to position [2115, 0]
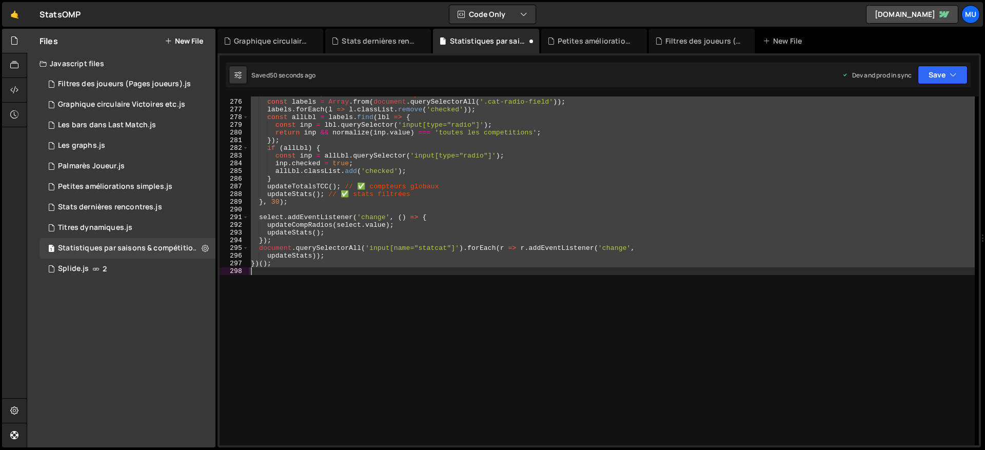
click at [550, 287] on div "// Par défaut, coche "Toutes les compétitions" const labels = Array . from ( do…" at bounding box center [612, 270] width 726 height 349
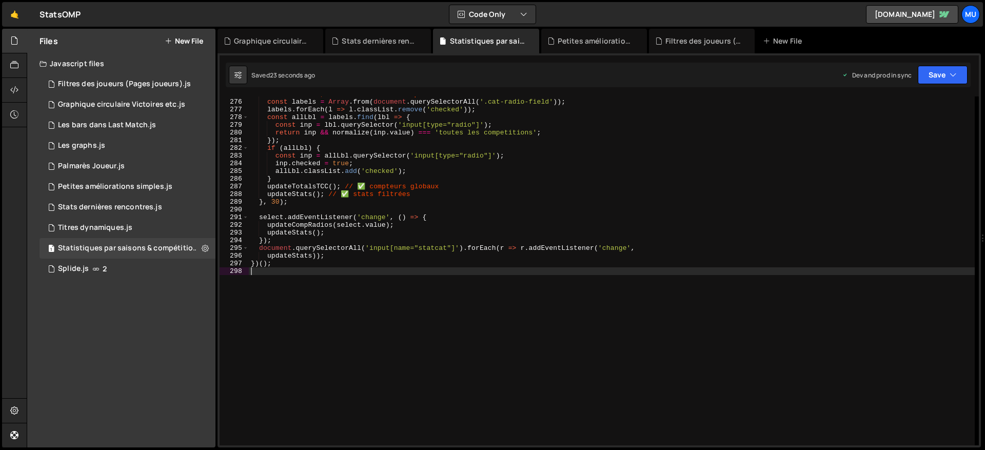
click at [525, 219] on div "// Par défaut, coche "Toutes les compétitions" const labels = Array . from ( do…" at bounding box center [612, 272] width 726 height 364
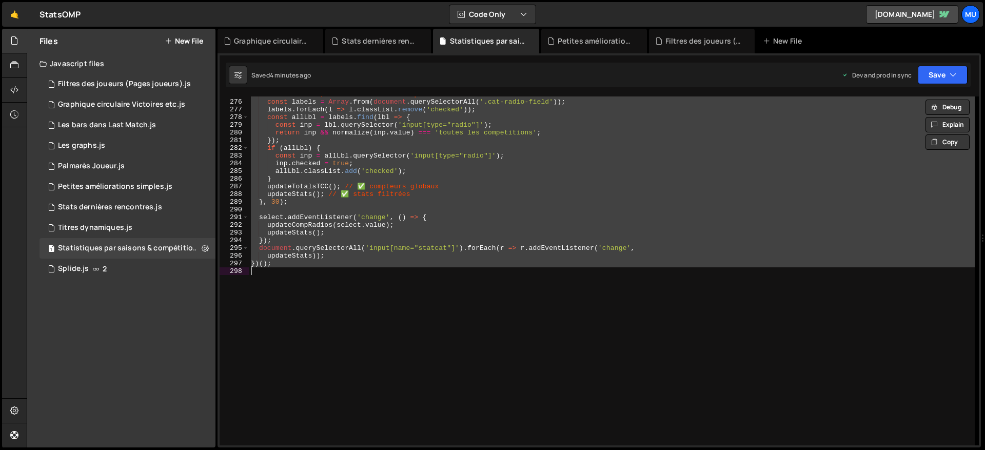
click at [378, 135] on div "// Par défaut, coche "Toutes les compétitions" const labels = Array . from ( do…" at bounding box center [612, 270] width 726 height 349
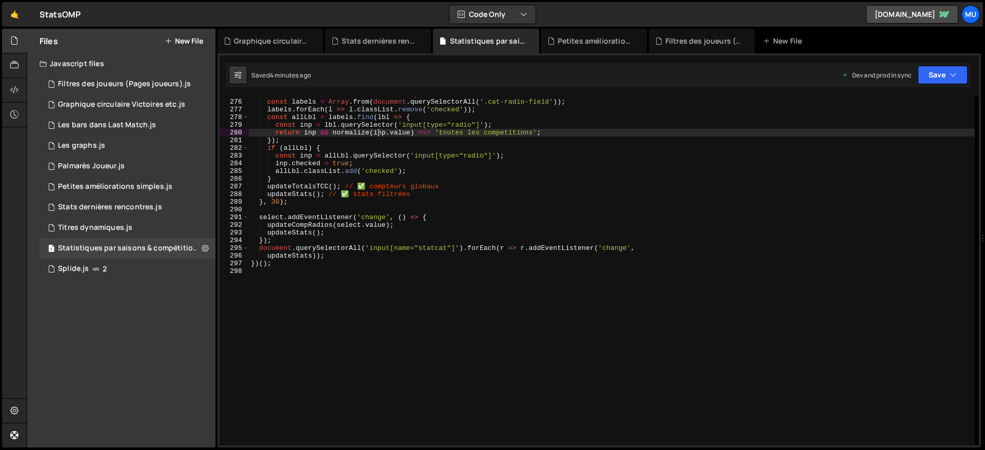
type textarea "})();"
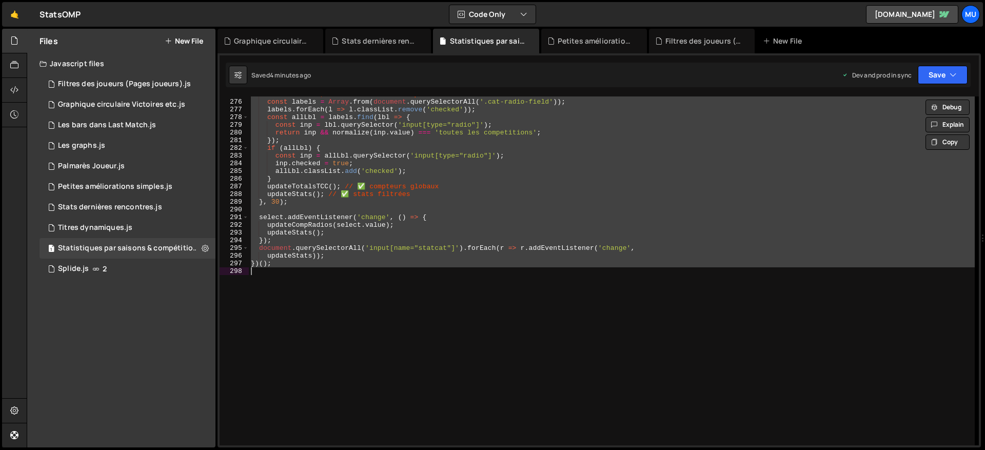
paste textarea
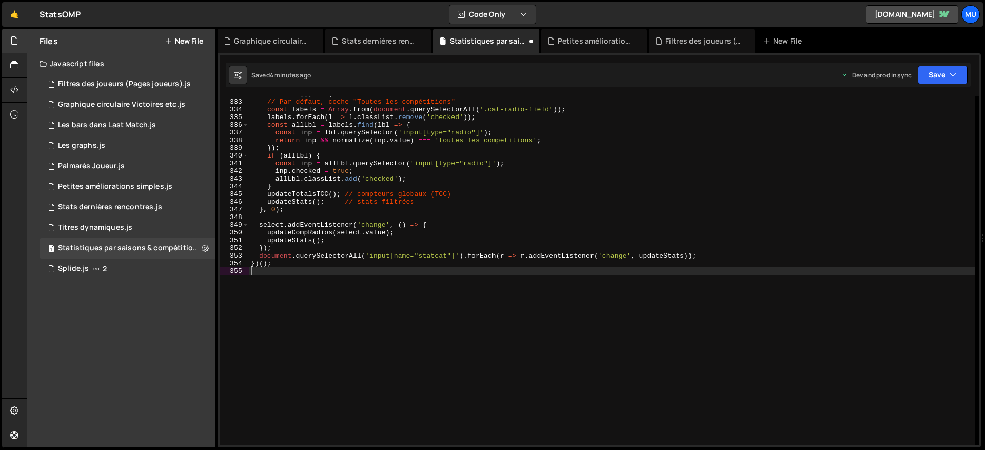
scroll to position [2553, 0]
type textarea "// 7️⃣ Init & écouteurs"
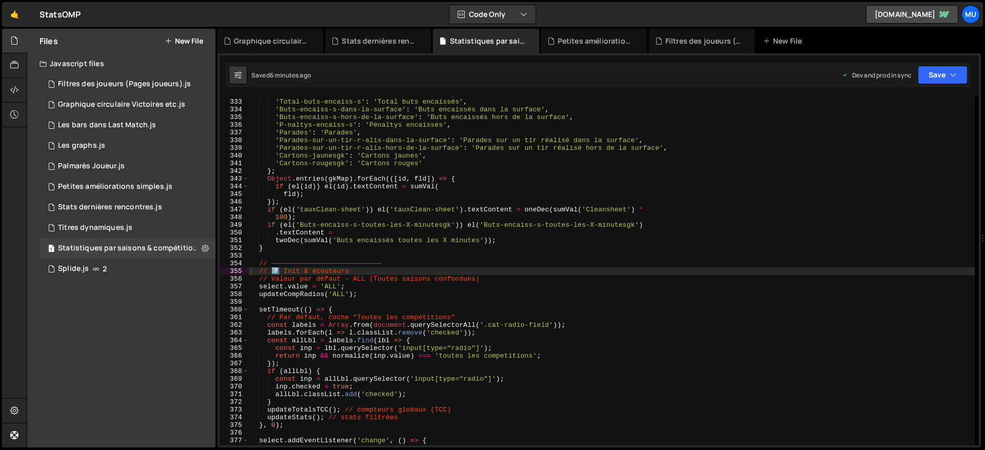
click at [175, 34] on div "Files New File" at bounding box center [121, 41] width 188 height 25
click at [172, 43] on button "New File" at bounding box center [184, 41] width 38 height 8
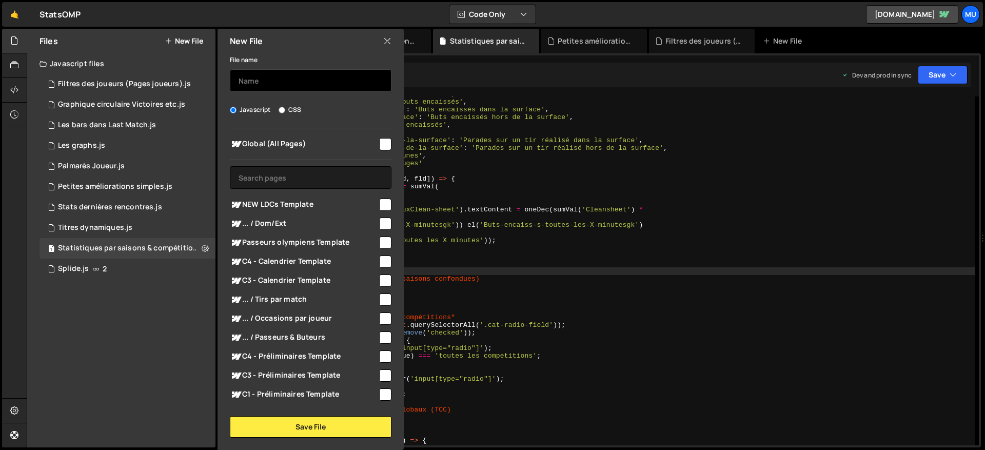
click at [273, 74] on input "text" at bounding box center [311, 80] width 162 height 23
type input "Preloader"
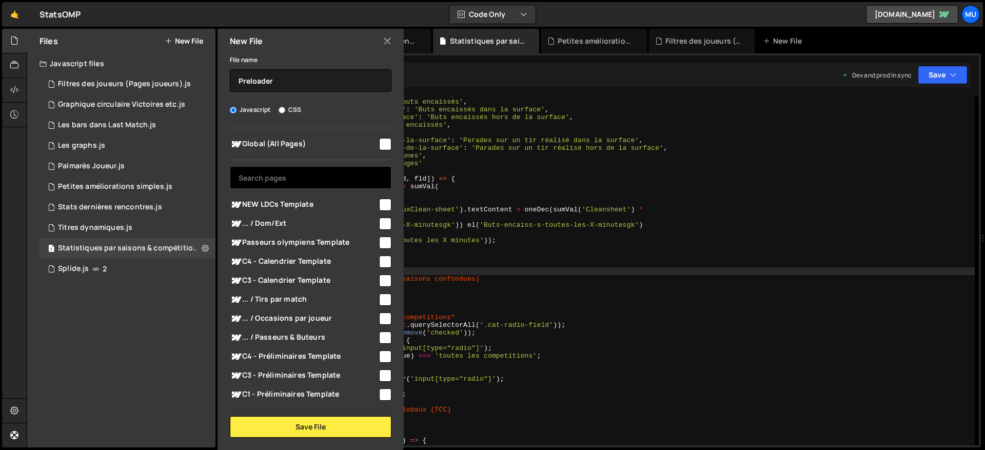
click at [263, 170] on input "text" at bounding box center [311, 177] width 162 height 23
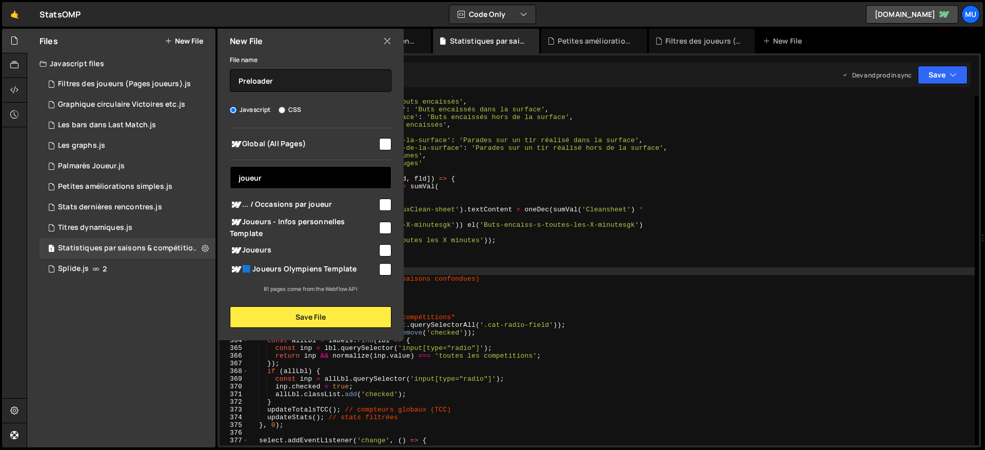
type input "joueur"
click at [257, 250] on span "Joueurs" at bounding box center [304, 250] width 148 height 12
checkbox input "true"
click at [256, 267] on span "🟦 Joueurs Olympiens Template" at bounding box center [304, 269] width 148 height 12
checkbox input "true"
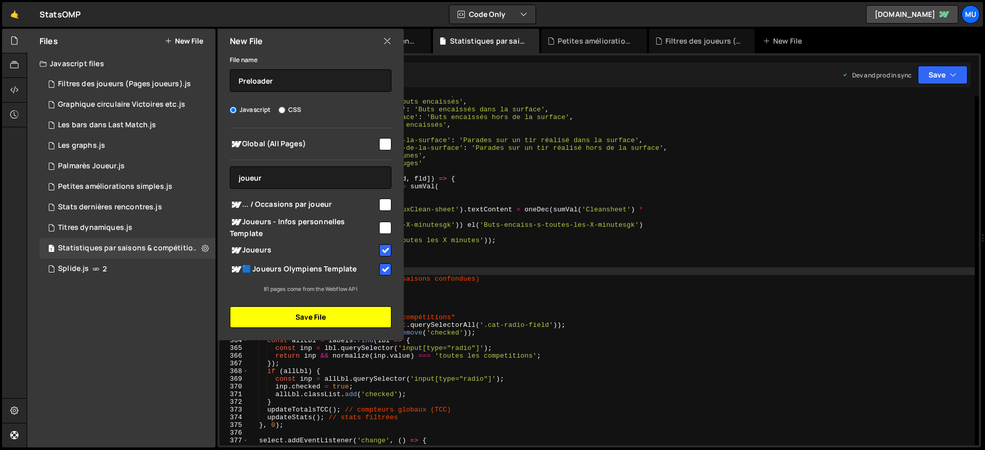
click at [296, 318] on button "Save File" at bounding box center [311, 317] width 162 height 22
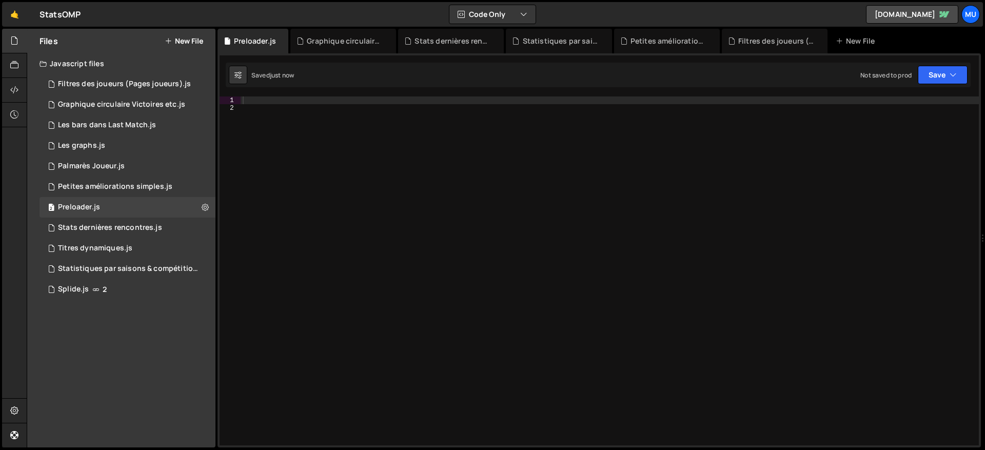
scroll to position [0, 0]
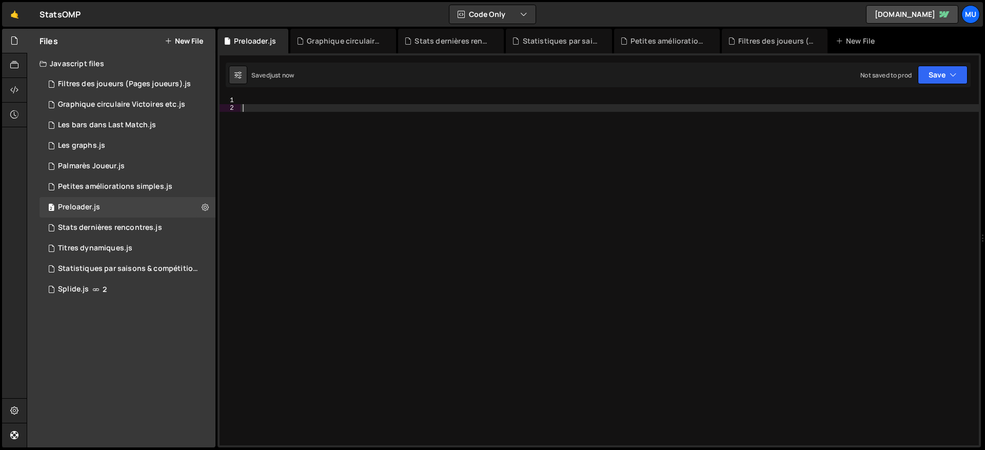
click at [359, 265] on div at bounding box center [610, 278] width 738 height 364
paste textarea "})();"
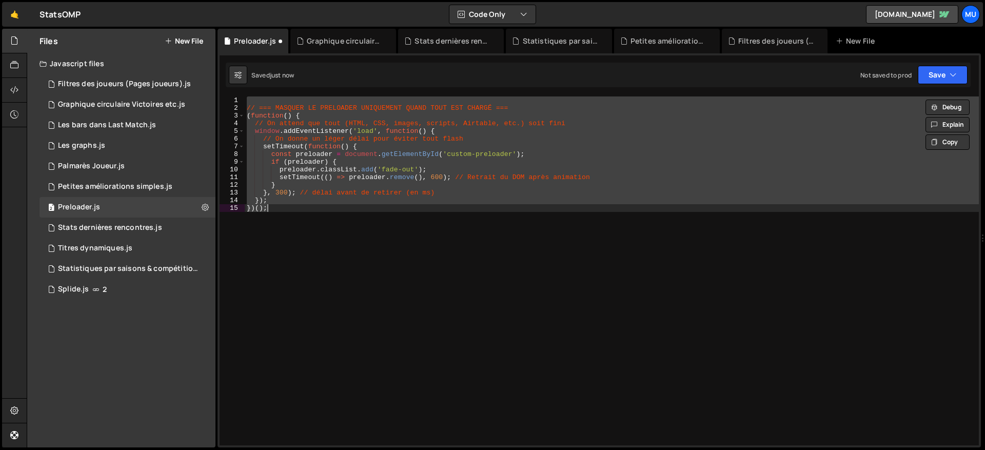
paste textarea
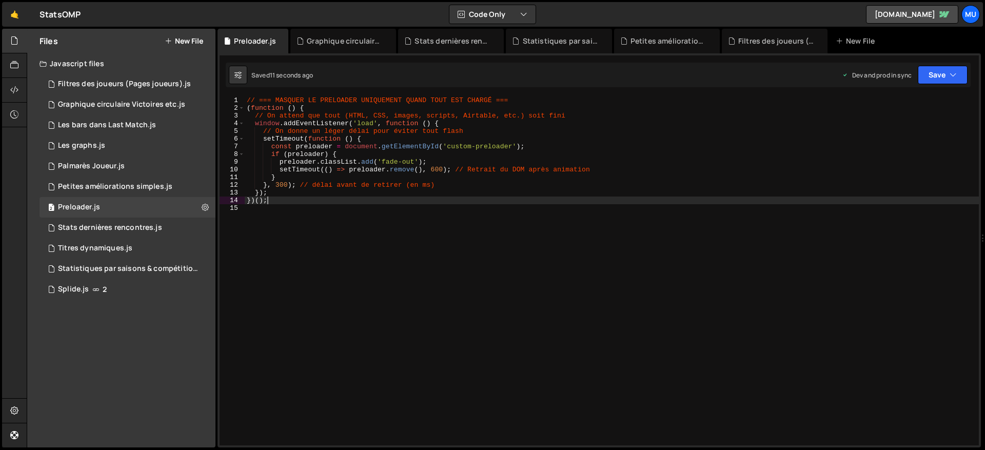
type textarea "})();"
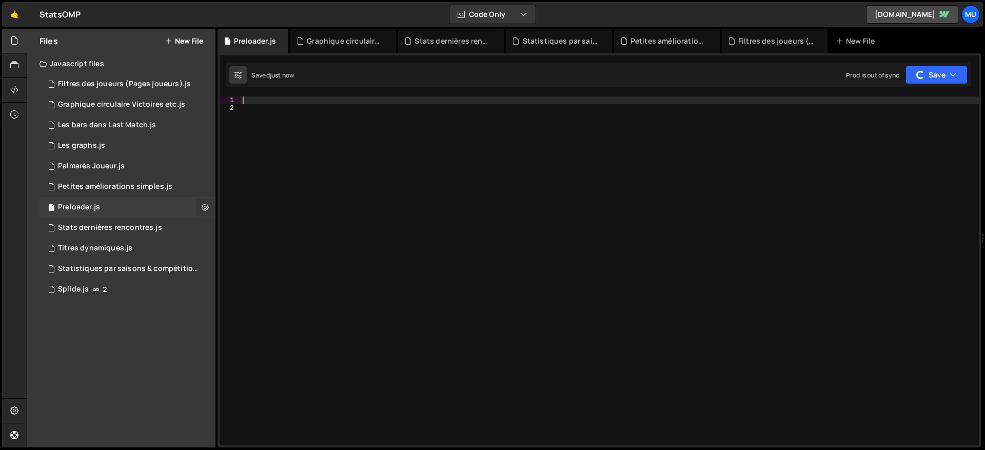
click at [206, 206] on icon at bounding box center [205, 207] width 7 height 10
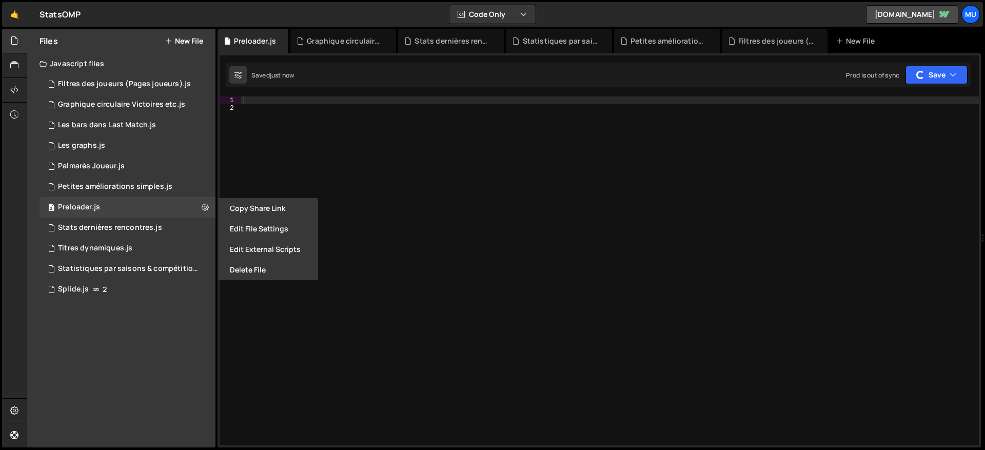
click at [249, 274] on button "Delete File" at bounding box center [267, 270] width 101 height 21
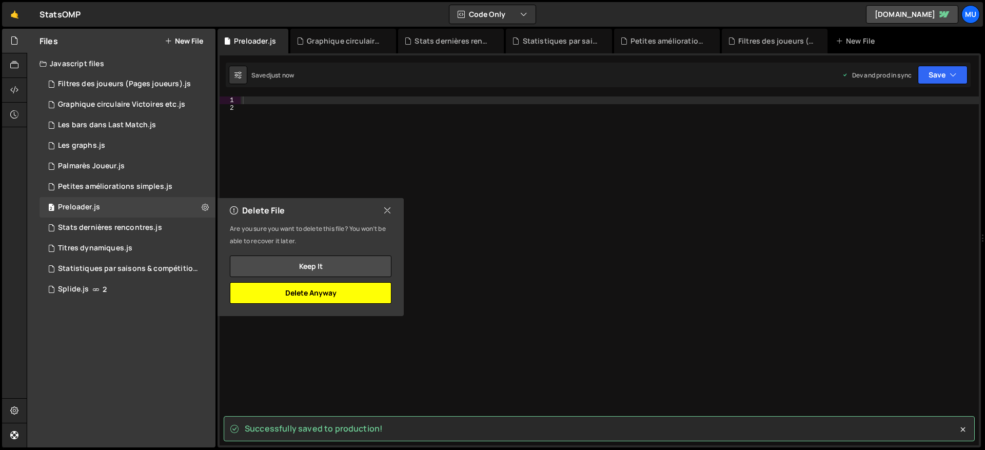
click at [323, 290] on button "Delete Anyway" at bounding box center [311, 293] width 162 height 22
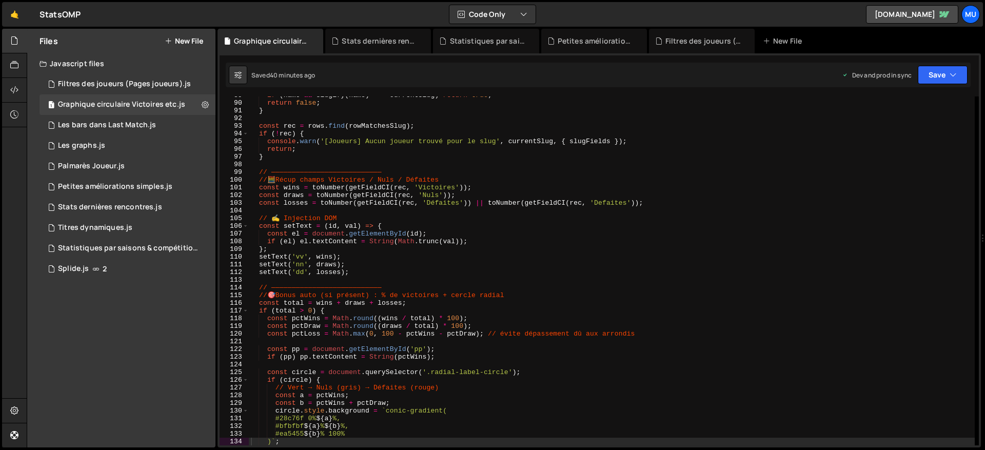
type textarea "// ———————————————————————————"
click at [371, 169] on div "if ( name && slugify ( name ) === currentSlug ) return true ; return false ; } …" at bounding box center [612, 273] width 726 height 364
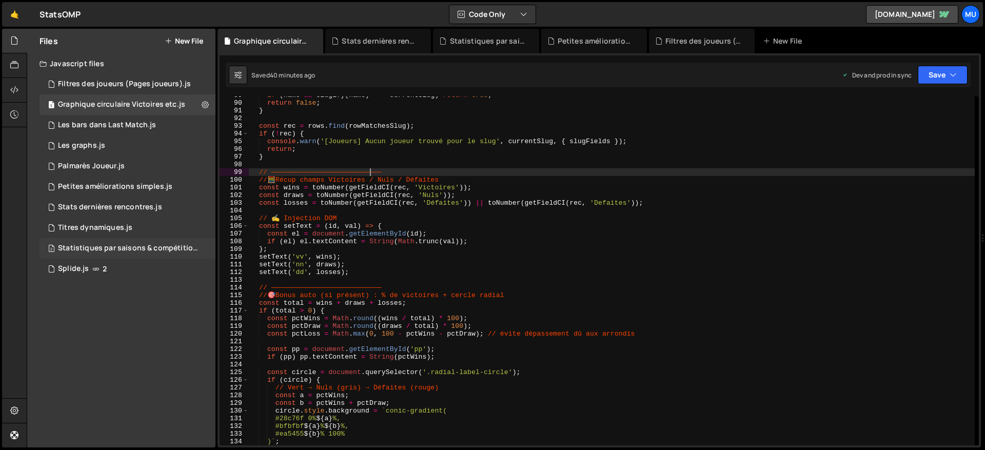
click at [95, 245] on div "Statistiques par saisons & compétitions.js" at bounding box center [129, 248] width 142 height 9
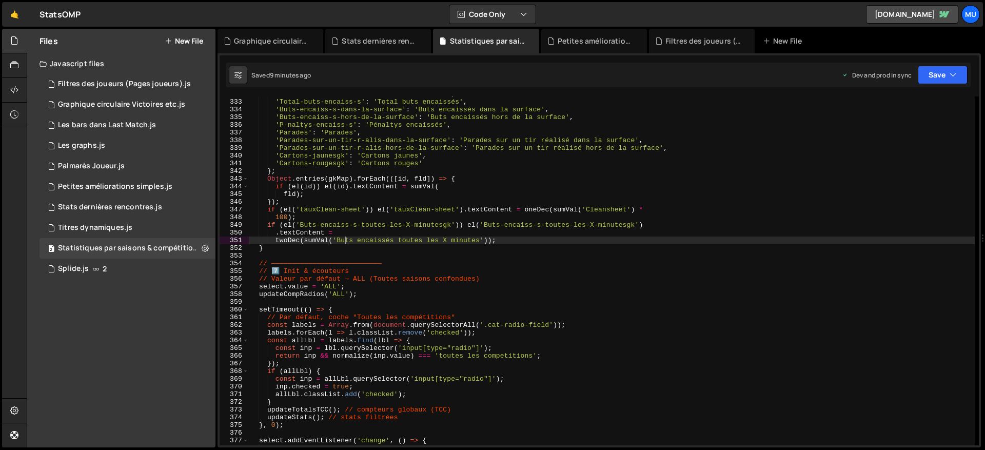
click at [345, 240] on div "'Clean-sheet' : 'Matchs sans buts encaissés' , 'Total-buts-encaiss-s' : 'Total …" at bounding box center [612, 272] width 726 height 364
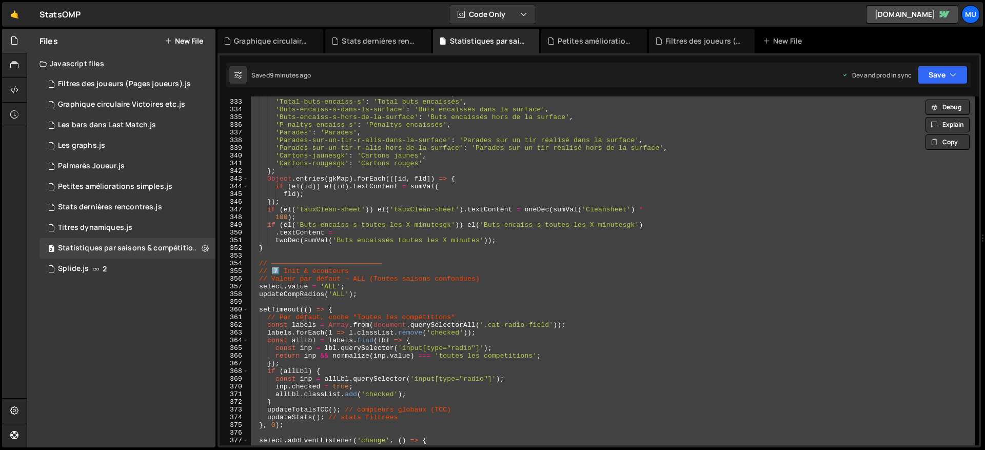
scroll to position [6582, 0]
click at [490, 145] on div "'Clean-sheet' : 'Matchs sans buts encaissés' , 'Total-buts-encaiss-s' : 'Total …" at bounding box center [612, 270] width 726 height 349
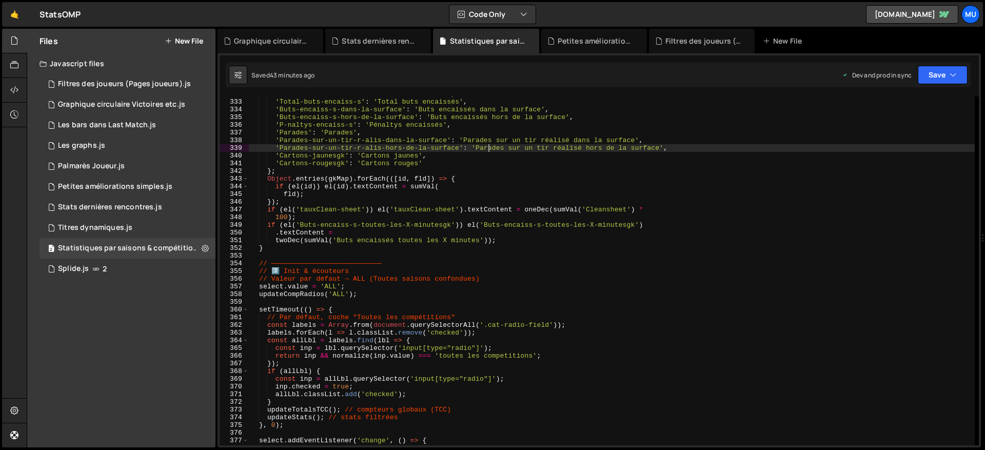
click at [462, 187] on div "'Clean-sheet' : 'Matchs sans buts encaissés' , 'Total-buts-encaiss-s' : 'Total …" at bounding box center [612, 272] width 726 height 364
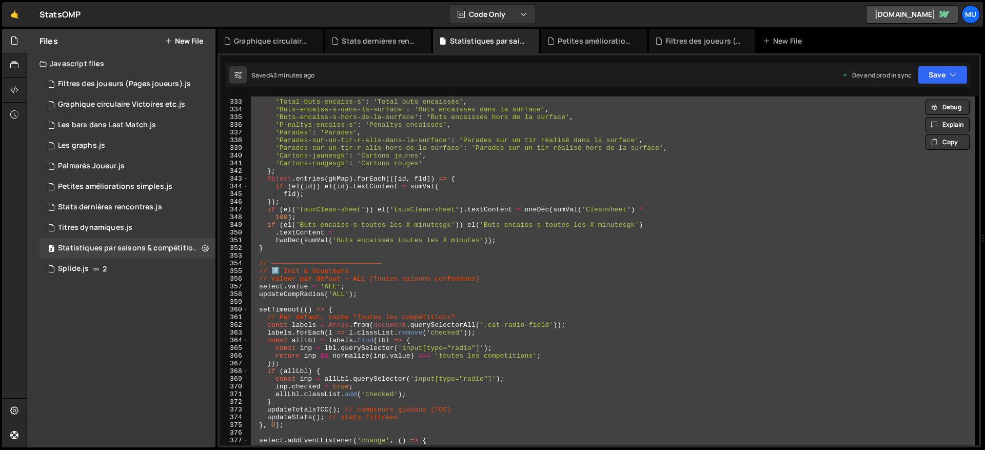
click at [457, 203] on div "'Clean-sheet' : 'Matchs sans buts encaissés' , 'Total-buts-encaiss-s' : 'Total …" at bounding box center [612, 270] width 726 height 349
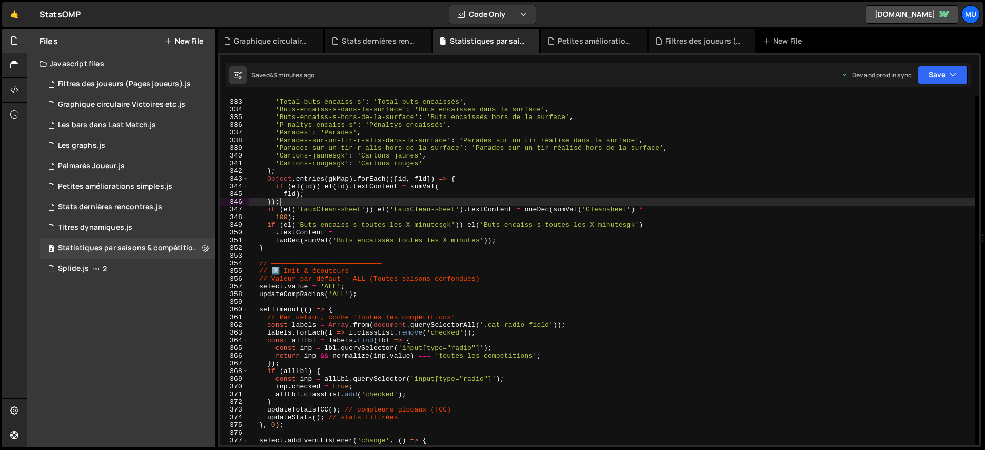
type textarea "})();"
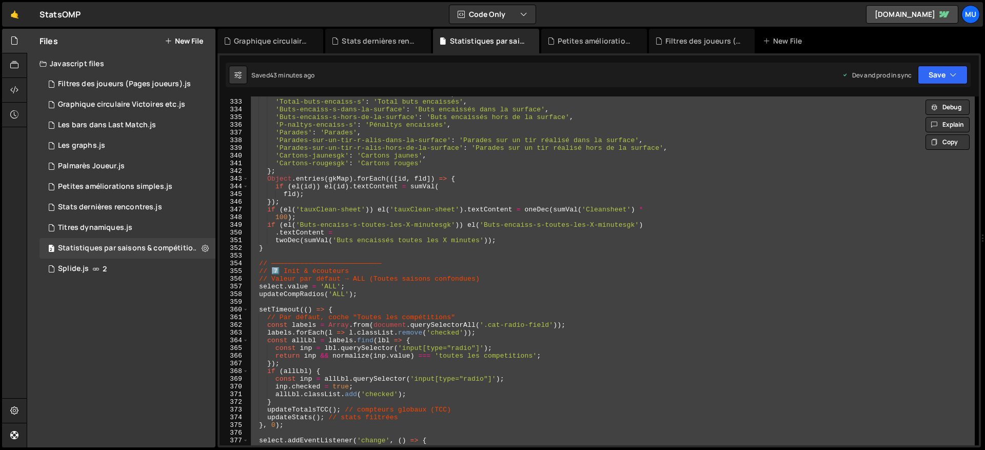
paste textarea
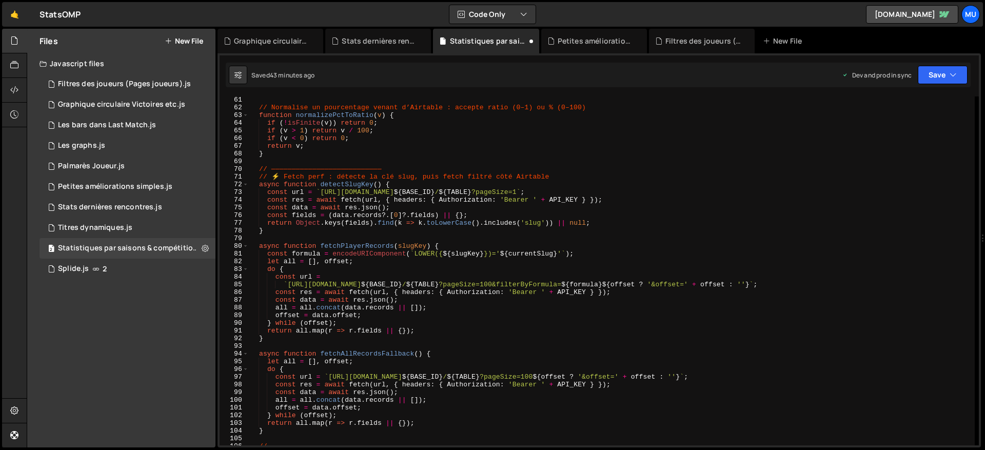
type textarea "const inp = allLbl.querySelector('input[type="radio"]');"
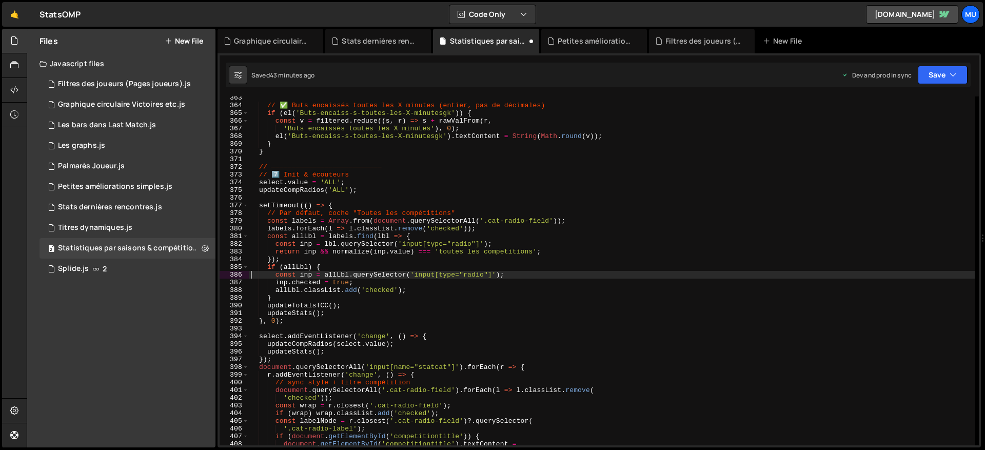
scroll to position [2787, 0]
click at [387, 36] on div "Stats dernières rencontres.js" at bounding box center [380, 41] width 77 height 10
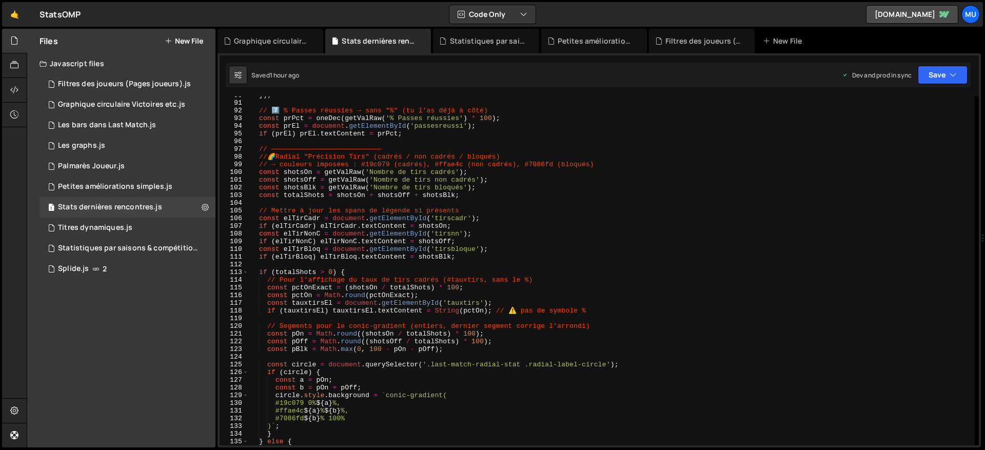
scroll to position [152, 0]
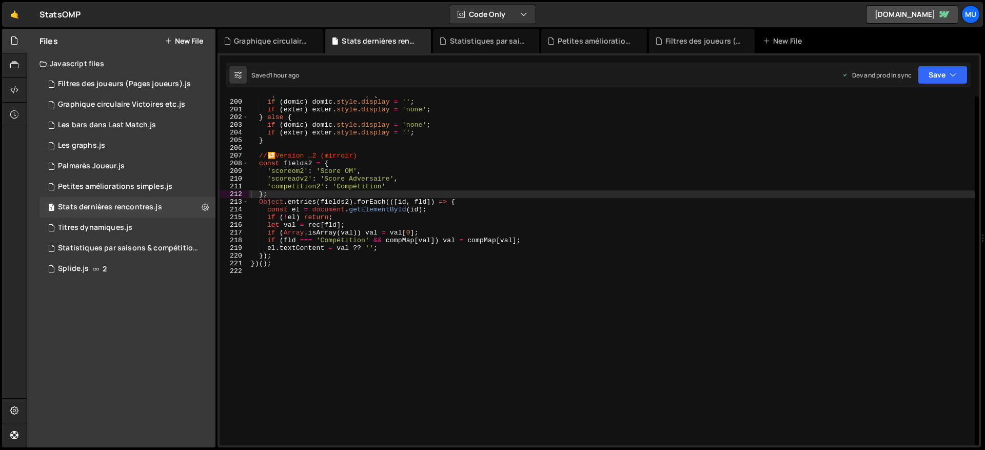
click at [400, 288] on div "if ( terrain === 'Domicile' ) { if ( domic ) domic . style . display = '' ; if …" at bounding box center [612, 272] width 726 height 364
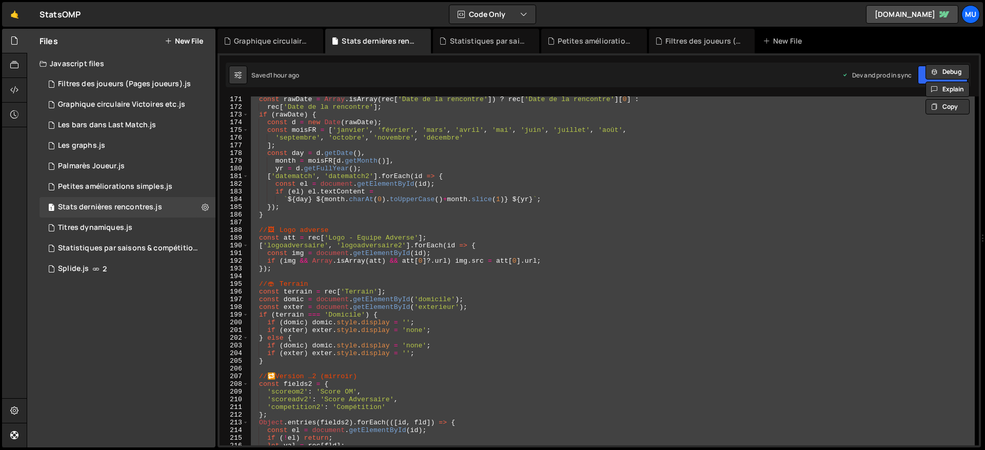
scroll to position [1385, 0]
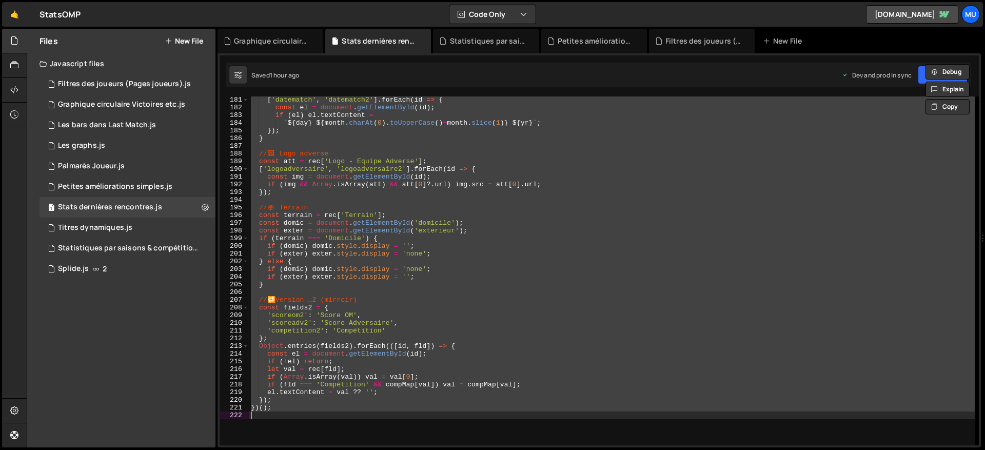
click at [545, 260] on div "[ 'datematch' , 'datematch2' ] . forEach ( id => { const el = document . getEle…" at bounding box center [612, 270] width 726 height 349
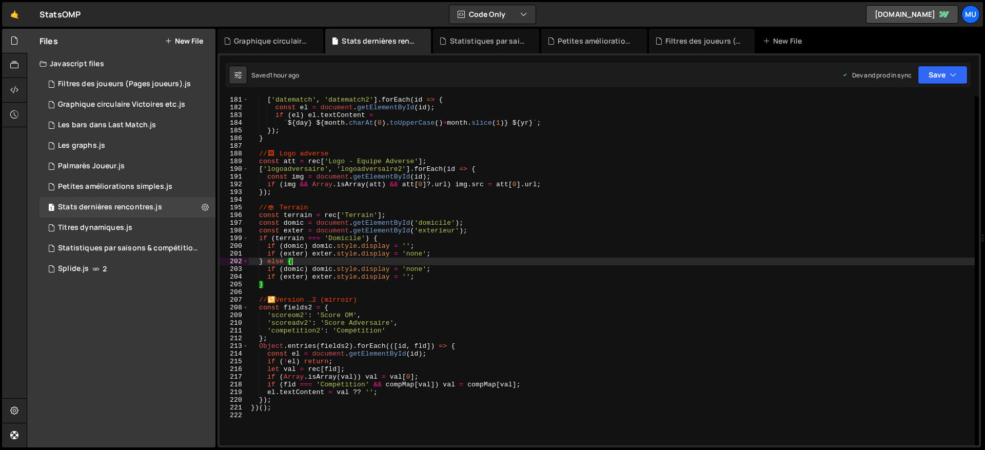
click at [345, 233] on div "[ 'datematch' , 'datematch2' ] . forEach ( id => { const el = document . getEle…" at bounding box center [612, 278] width 726 height 364
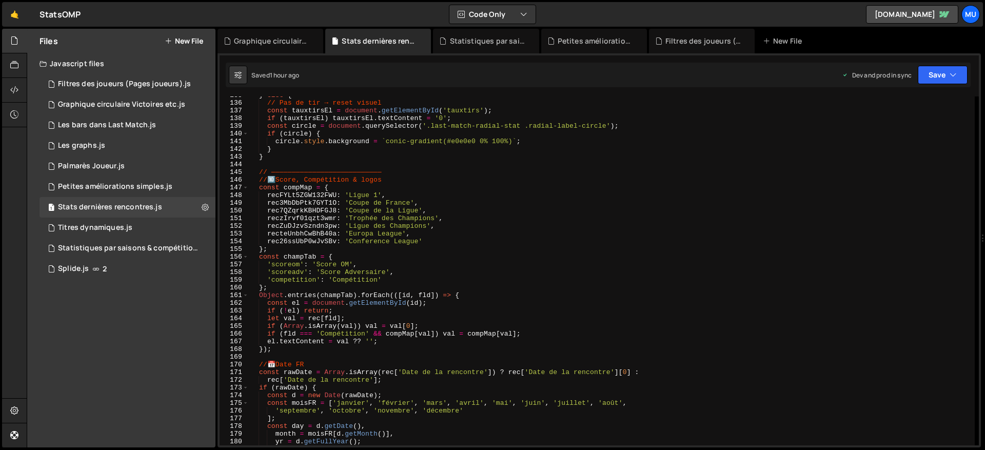
scroll to position [1530, 0]
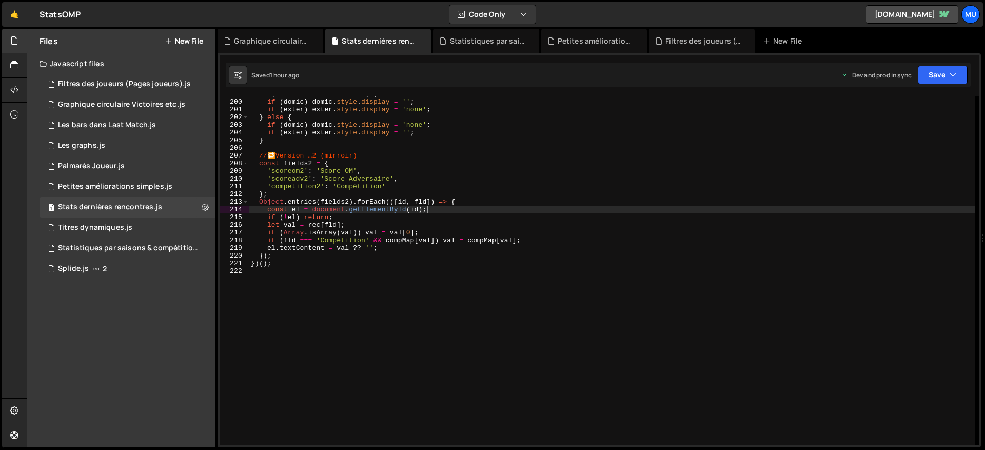
click at [448, 208] on div "if ( terrain === 'Domicile' ) { if ( domic ) domic . style . display = '' ; if …" at bounding box center [612, 272] width 726 height 364
type textarea "const el = document.getElementById(id);"
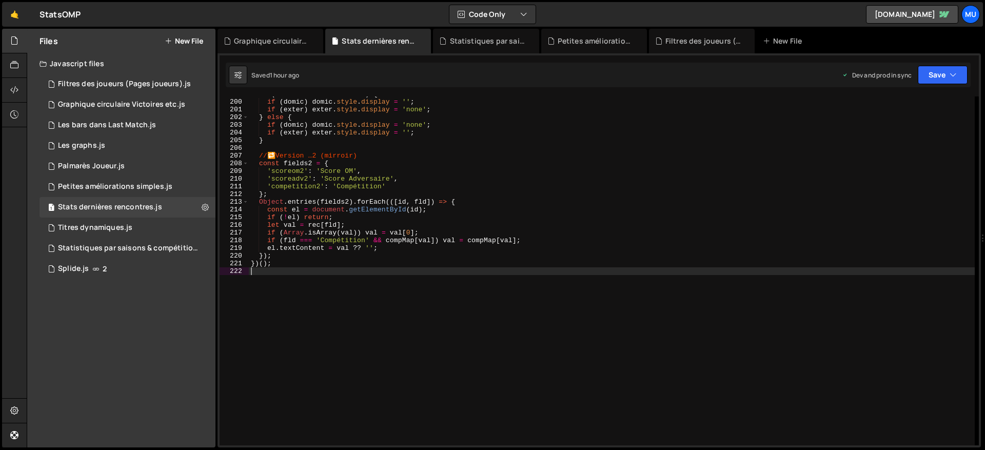
click at [413, 315] on div "if ( terrain === 'Domicile' ) { if ( domic ) domic . style . display = '' ; if …" at bounding box center [612, 272] width 726 height 364
click at [414, 314] on div "if ( terrain === 'Domicile' ) { if ( domic ) domic . style . display = '' ; if …" at bounding box center [612, 272] width 726 height 364
click at [426, 243] on div "if ( terrain === 'Domicile' ) { if ( domic ) domic . style . display = '' ; if …" at bounding box center [612, 272] width 726 height 364
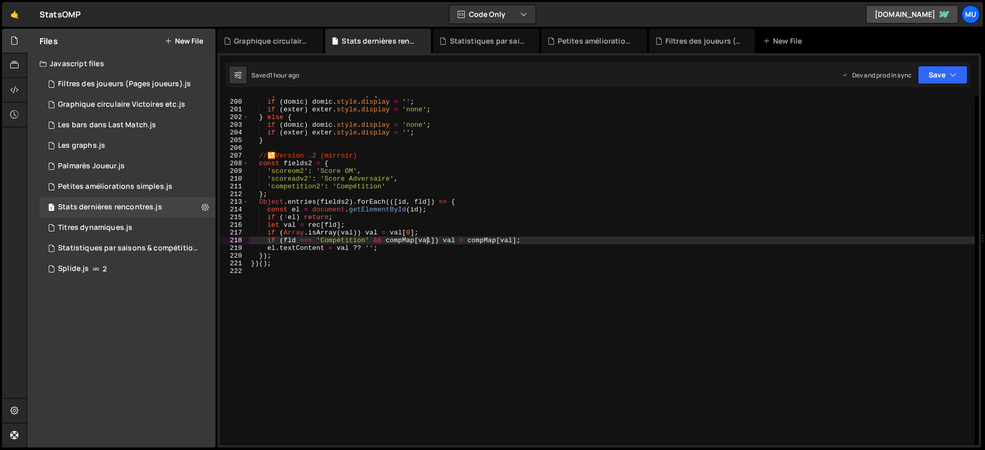
type textarea "})();"
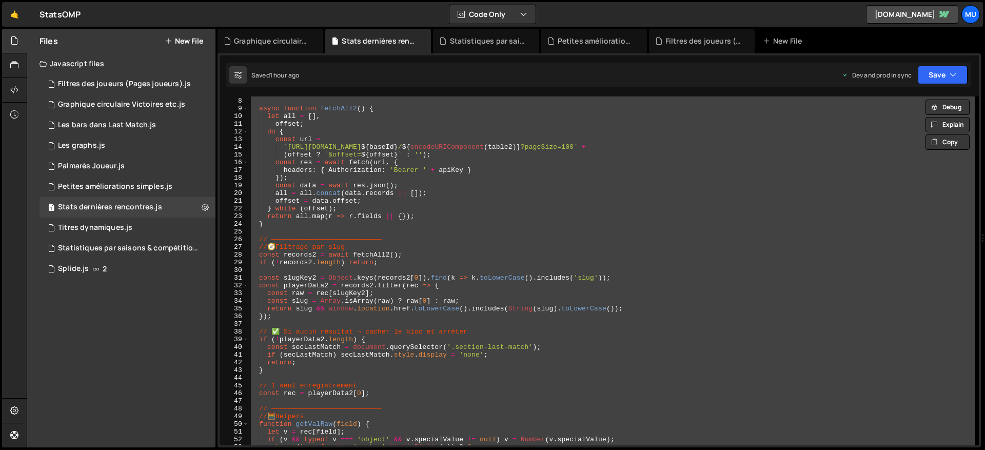
scroll to position [0, 0]
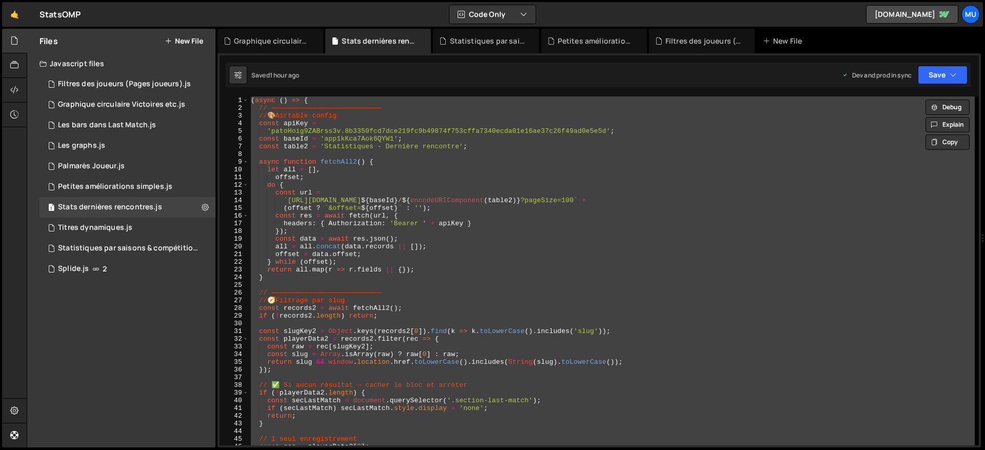
paste textarea
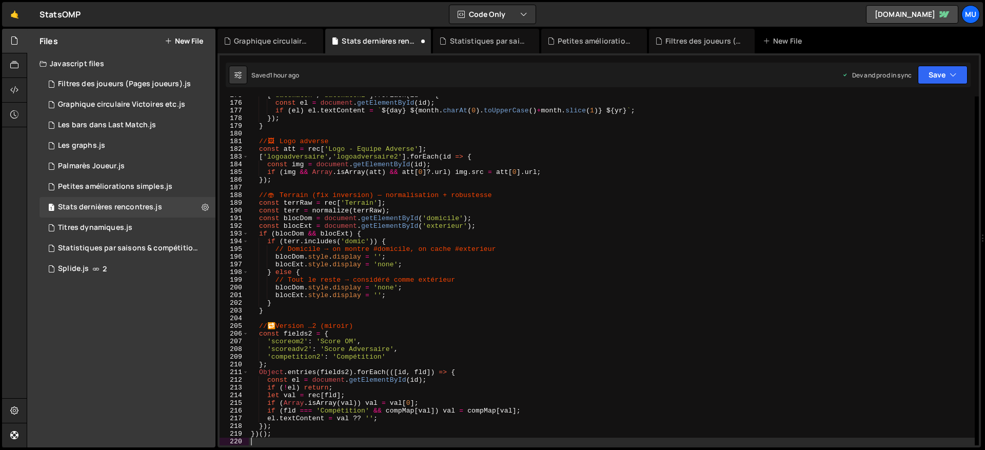
scroll to position [1344, 0]
type textarea "};"
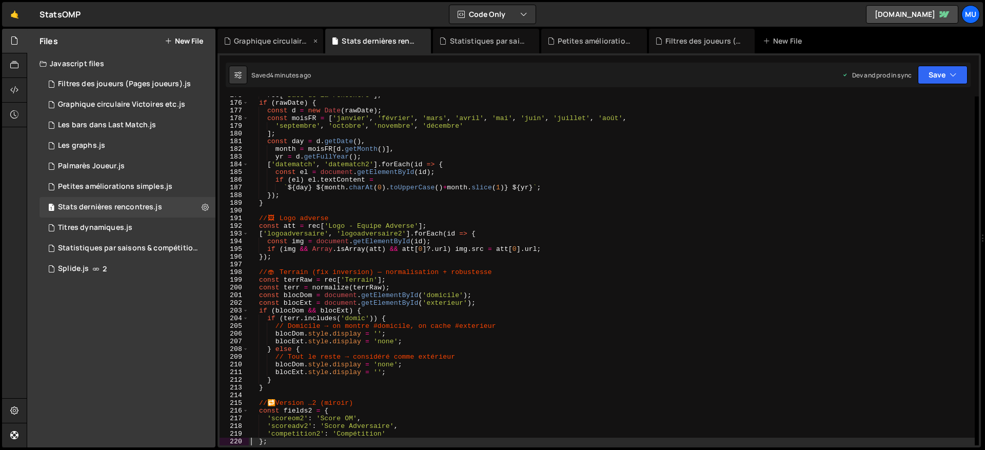
click at [293, 43] on div "Graphique circulaire Victoires etc.js" at bounding box center [272, 41] width 77 height 10
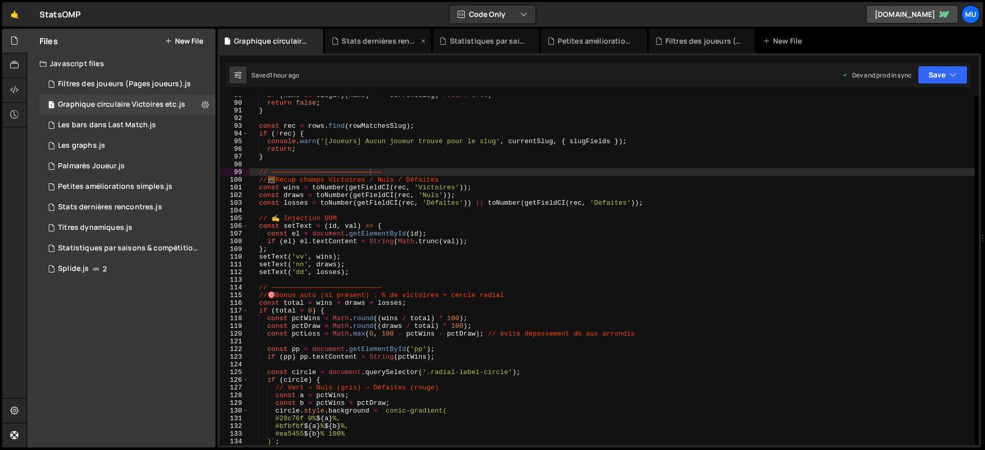
click at [372, 37] on div "Stats dernières rencontres.js" at bounding box center [380, 41] width 77 height 10
